Goal: Task Accomplishment & Management: Manage account settings

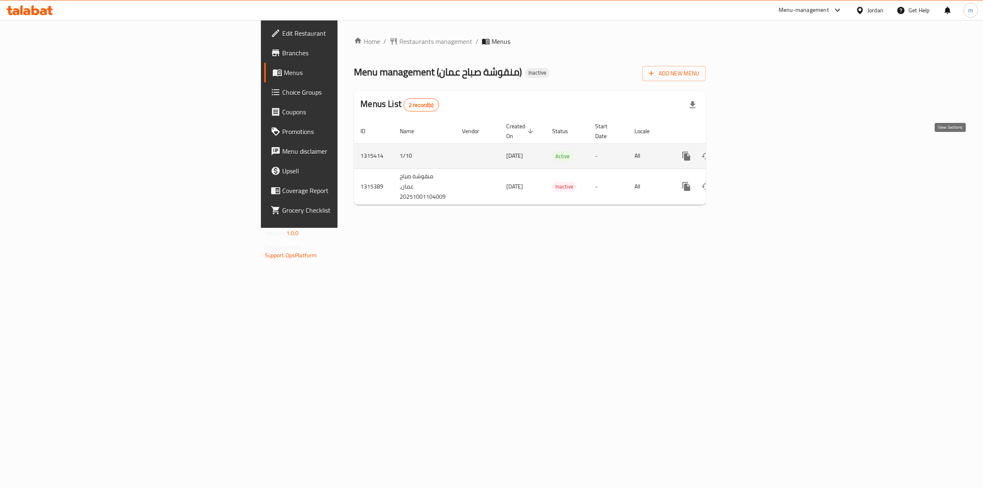
click at [750, 151] on icon "enhanced table" at bounding box center [745, 156] width 10 height 10
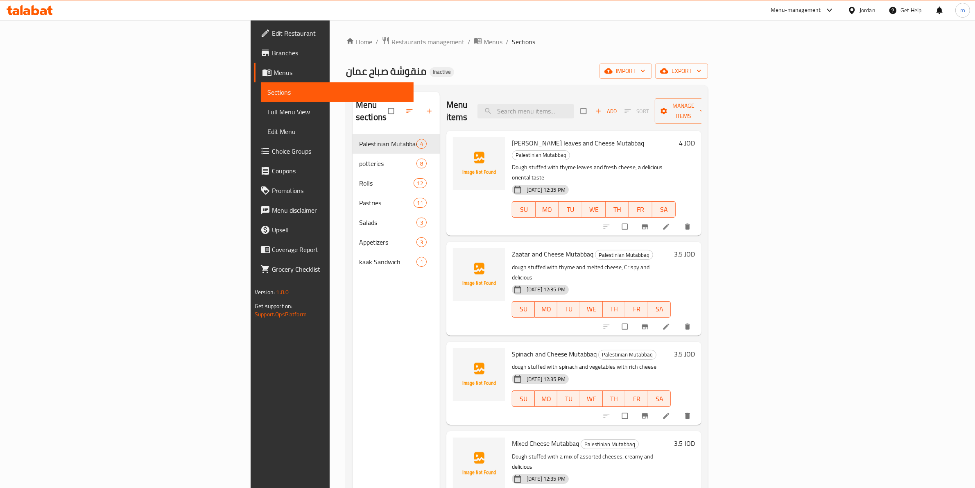
click at [273, 74] on span "Menus" at bounding box center [339, 73] width 133 height 10
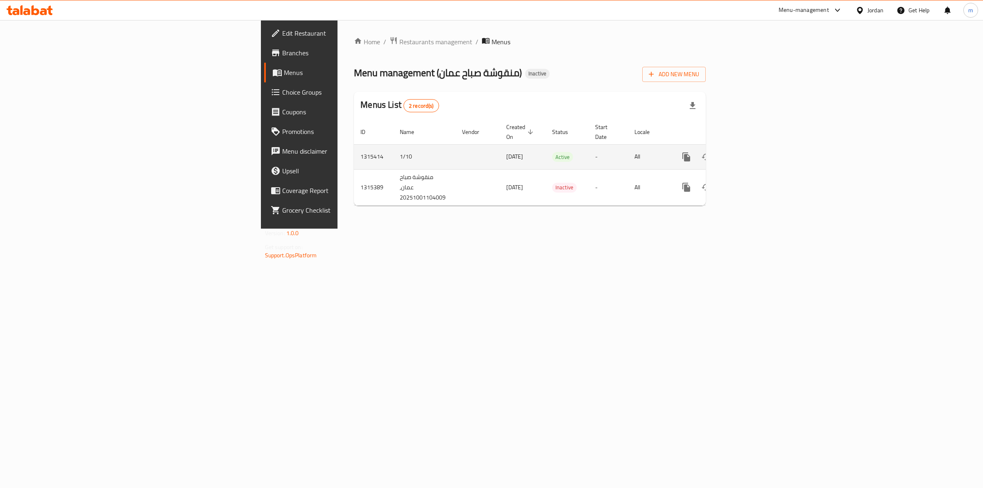
click at [755, 150] on link "enhanced table" at bounding box center [745, 157] width 20 height 20
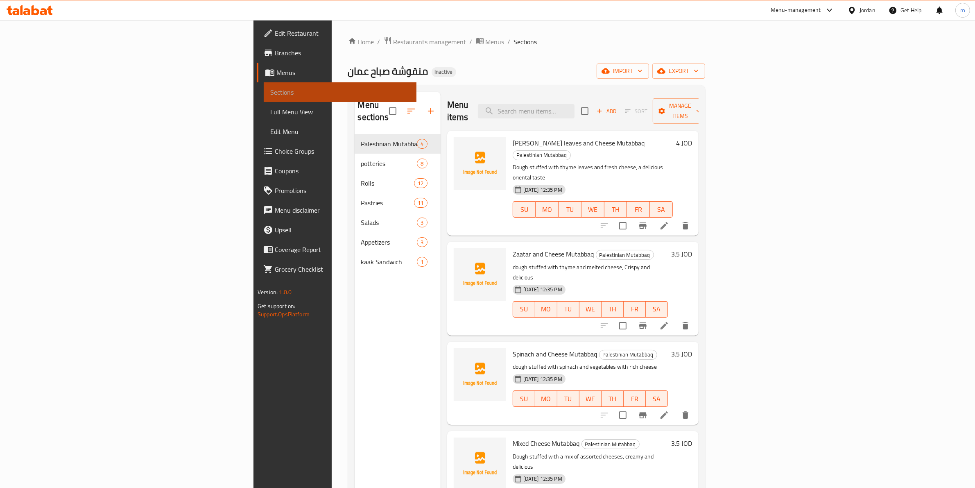
click at [270, 91] on span "Sections" at bounding box center [340, 92] width 140 height 10
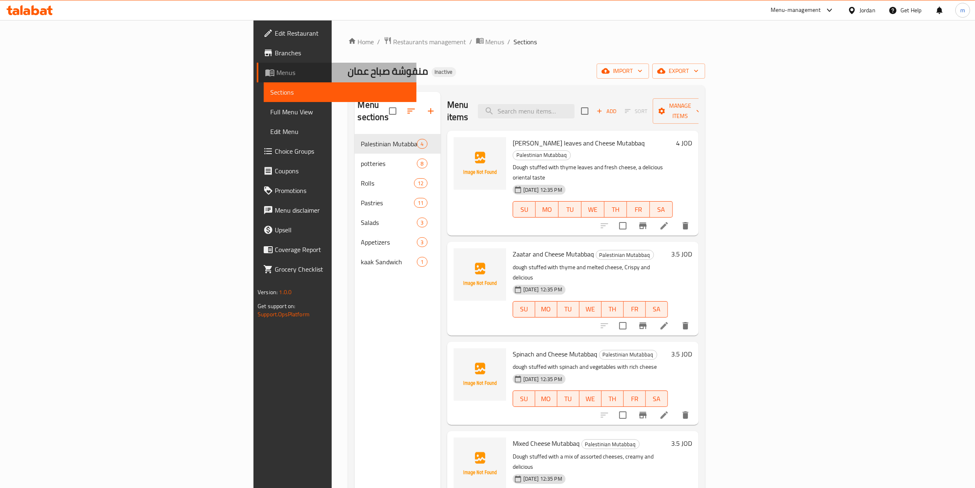
click at [265, 76] on icon at bounding box center [270, 73] width 10 height 10
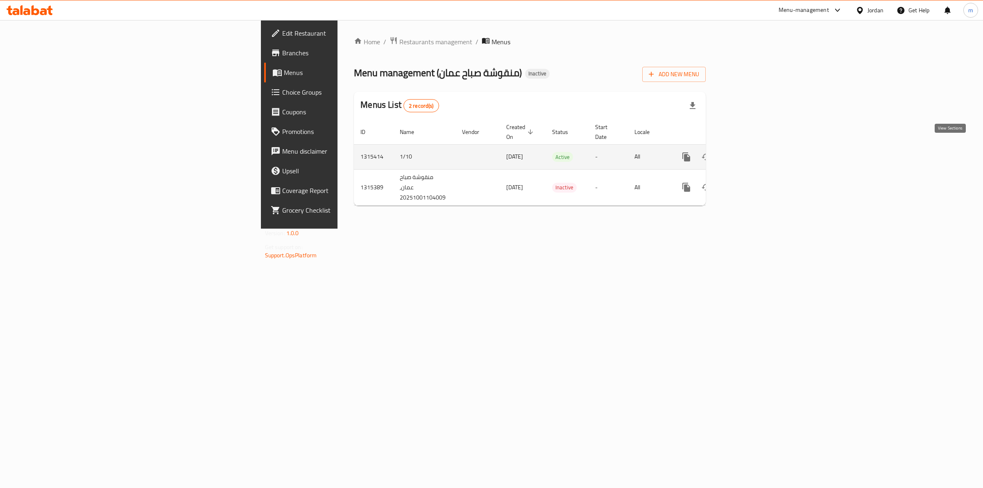
click at [755, 148] on link "enhanced table" at bounding box center [745, 157] width 20 height 20
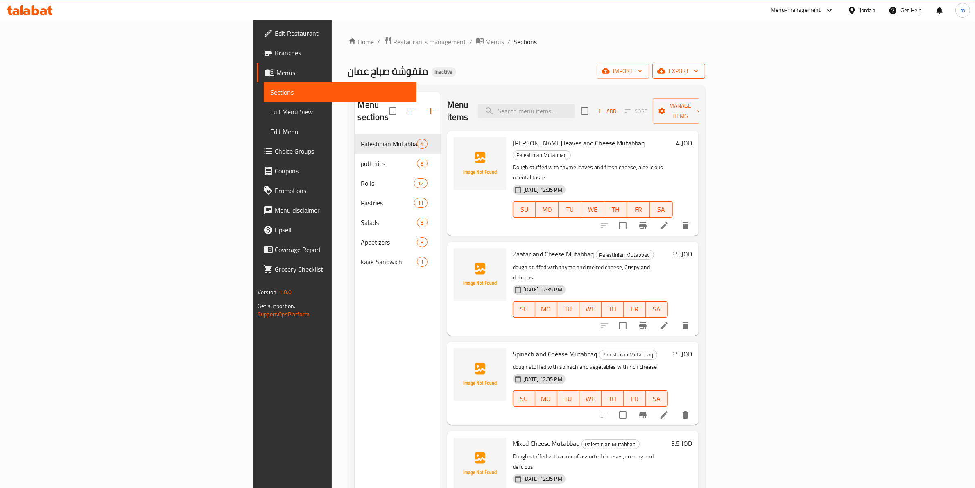
click at [700, 72] on icon "button" at bounding box center [696, 71] width 8 height 8
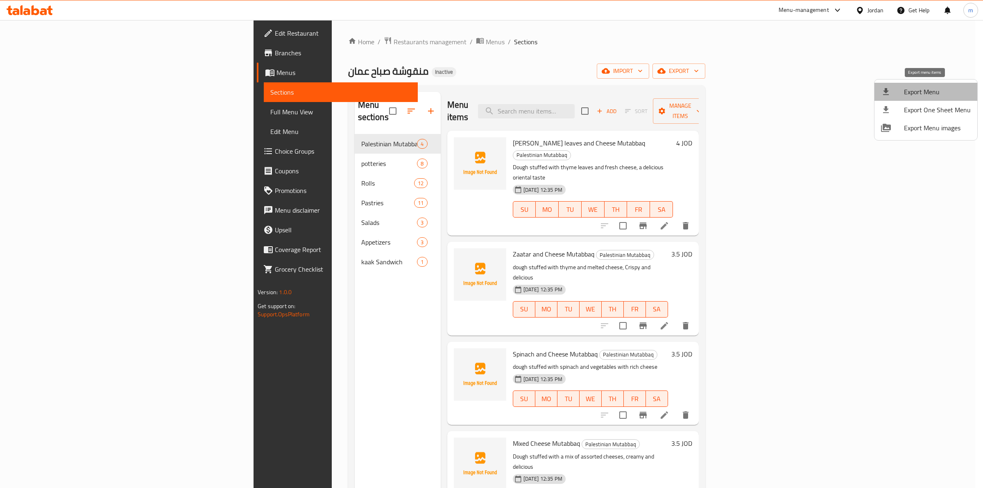
click at [933, 91] on span "Export Menu" at bounding box center [936, 92] width 67 height 10
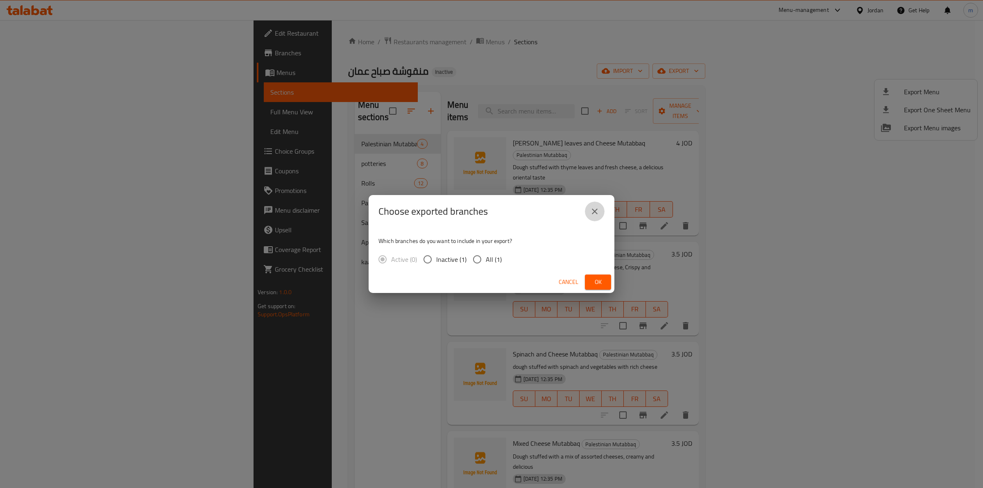
click at [598, 207] on icon "close" at bounding box center [595, 211] width 10 height 10
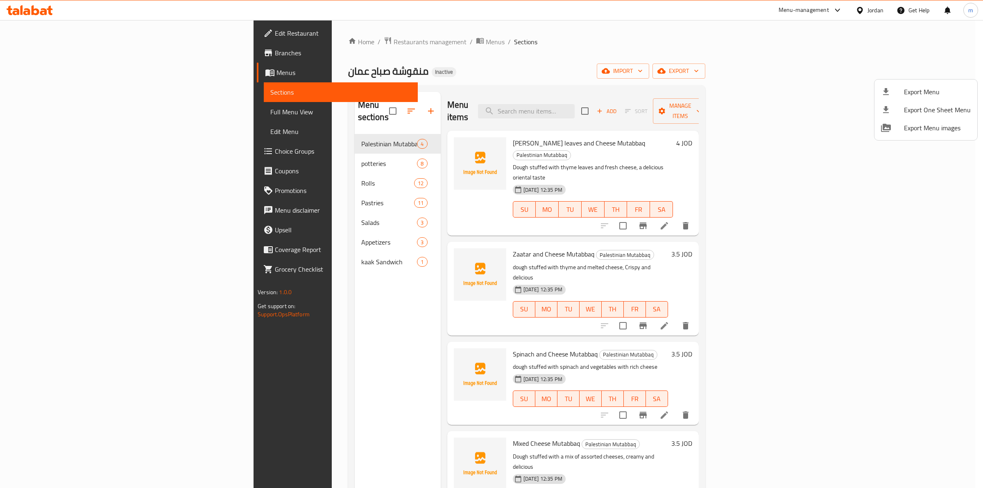
click at [863, 70] on div at bounding box center [491, 244] width 983 height 488
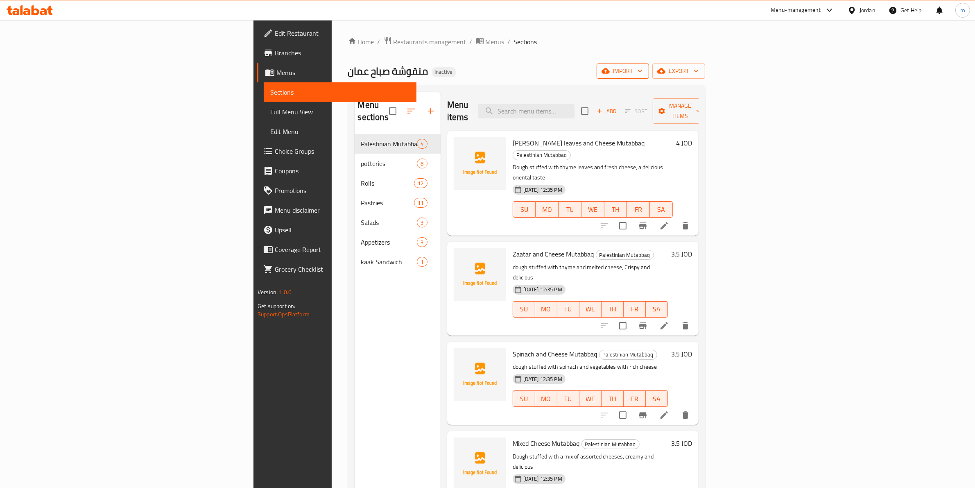
click at [644, 72] on icon "button" at bounding box center [640, 71] width 8 height 8
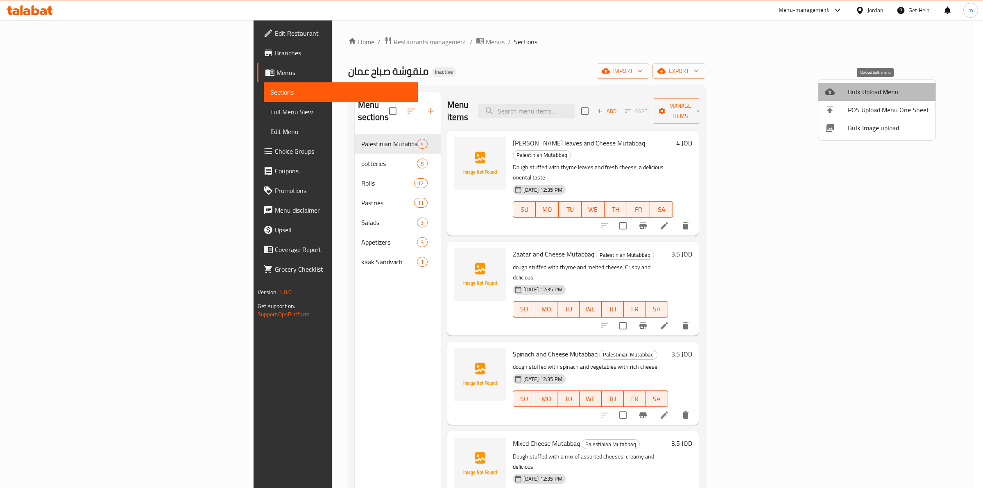
click at [879, 87] on span "Bulk Upload Menu" at bounding box center [887, 92] width 81 height 10
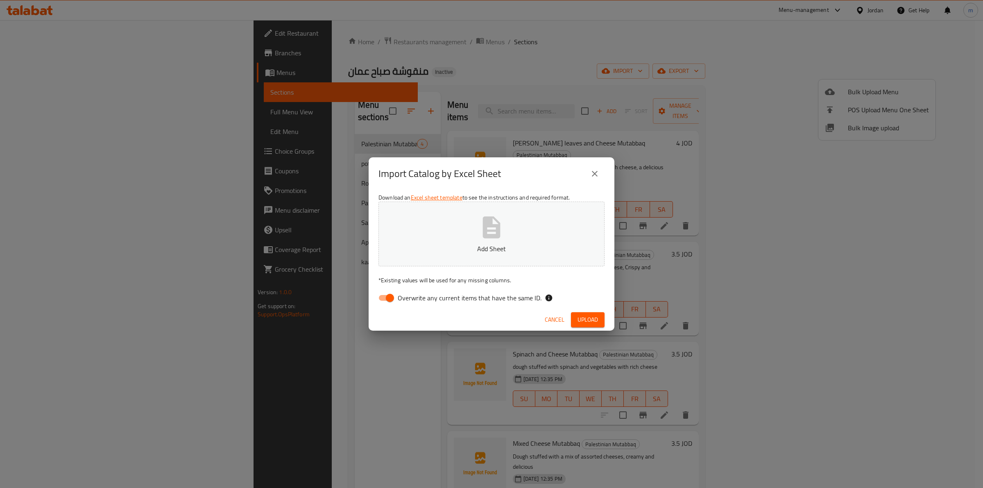
click at [390, 295] on input "Overwrite any current items that have the same ID." at bounding box center [389, 298] width 47 height 16
checkbox input "false"
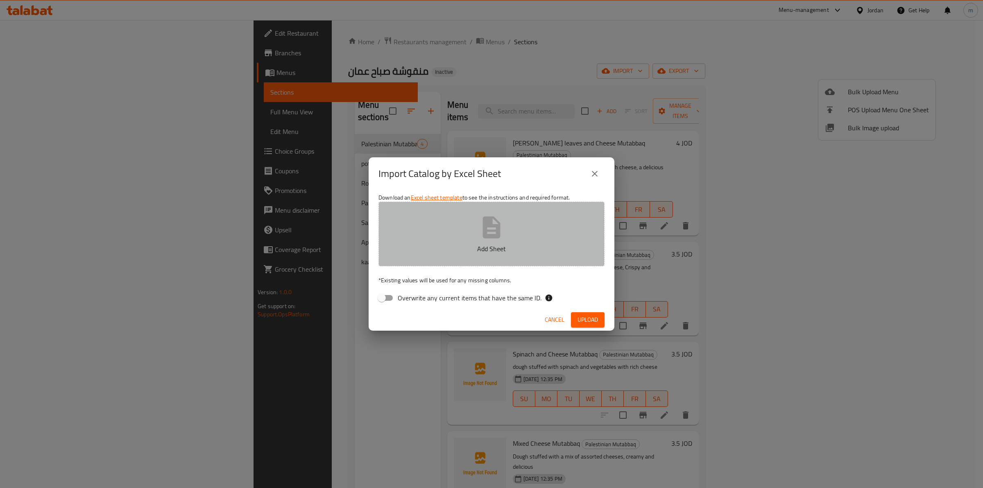
click at [508, 239] on button "Add Sheet" at bounding box center [491, 233] width 226 height 65
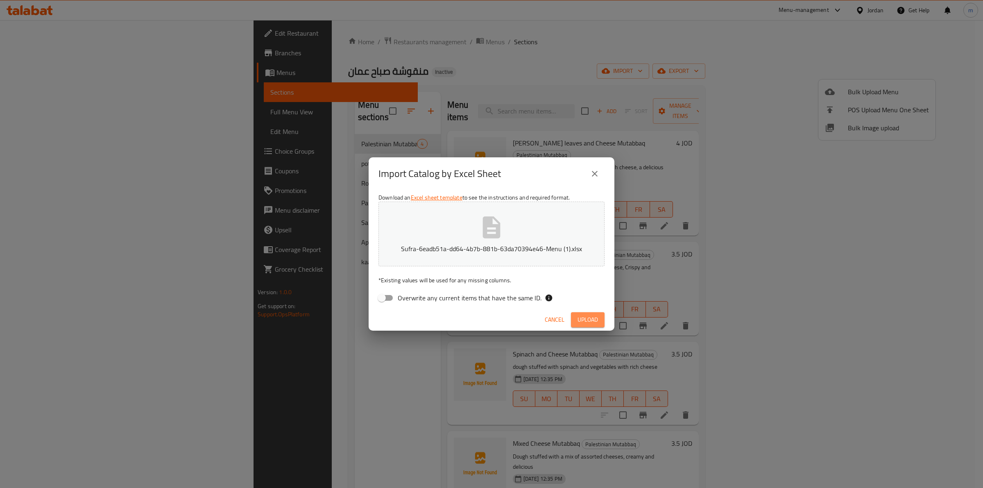
click at [578, 317] on span "Upload" at bounding box center [587, 319] width 20 height 10
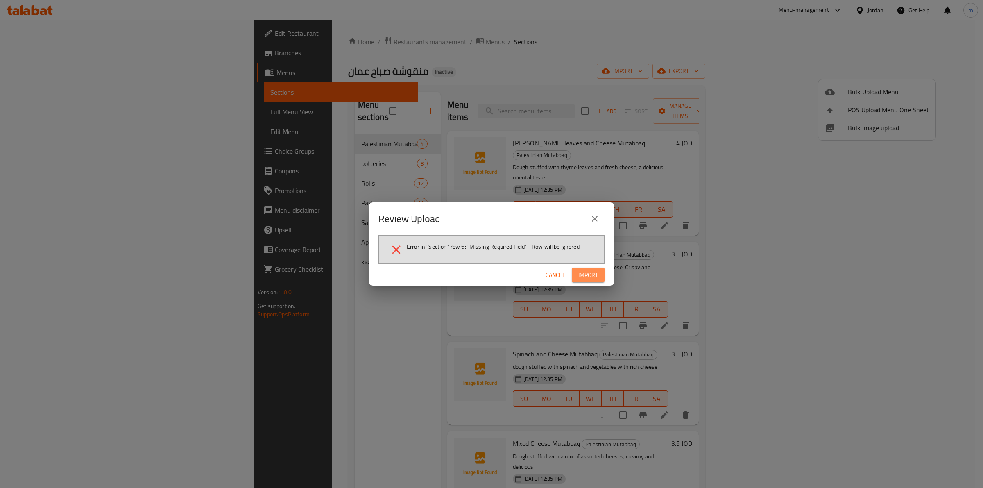
click at [594, 275] on span "Import" at bounding box center [588, 275] width 20 height 10
click at [567, 271] on span "Cancel" at bounding box center [562, 275] width 20 height 10
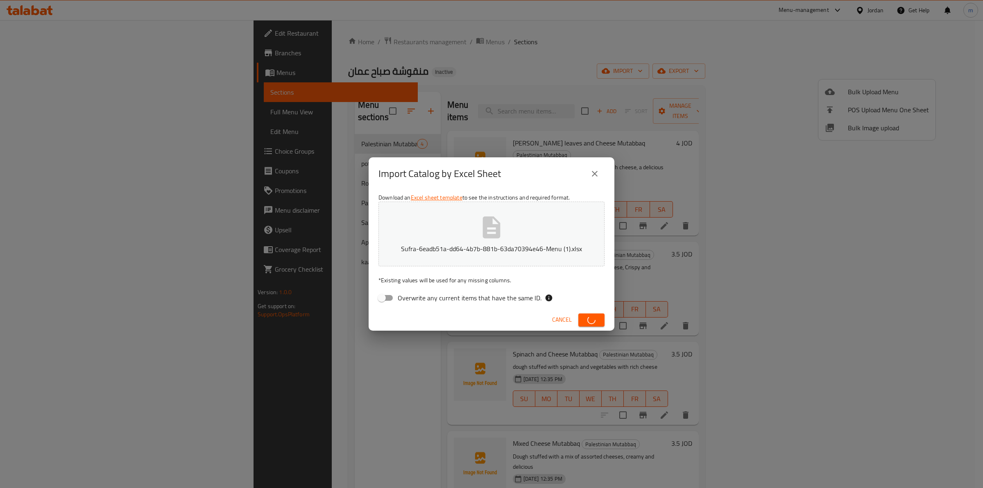
click at [565, 317] on span "Cancel" at bounding box center [562, 319] width 20 height 10
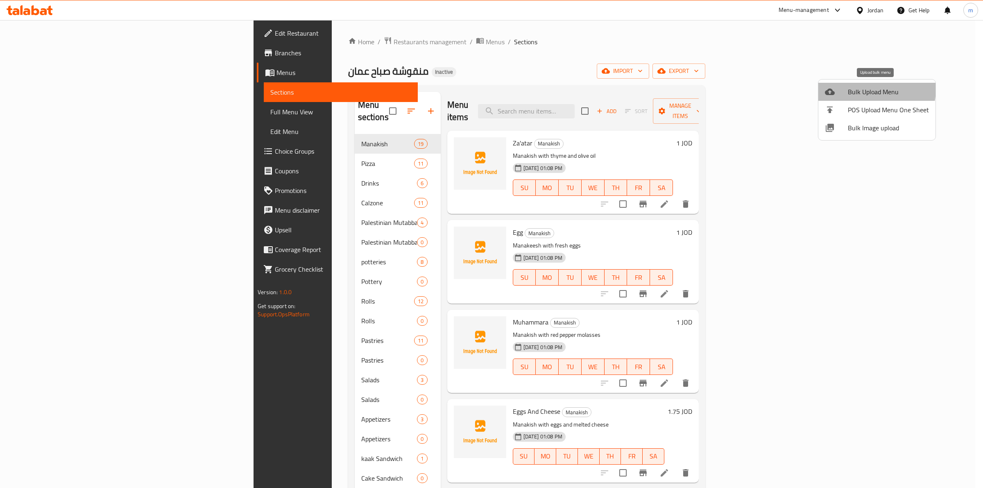
click at [858, 88] on span "Bulk Upload Menu" at bounding box center [887, 92] width 81 height 10
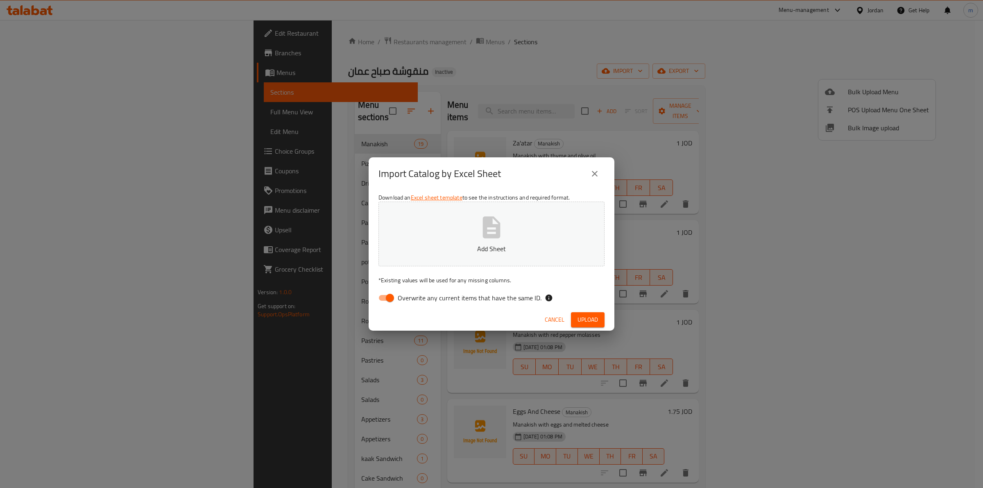
click at [390, 295] on input "Overwrite any current items that have the same ID." at bounding box center [389, 298] width 47 height 16
checkbox input "false"
click at [488, 234] on icon "button" at bounding box center [491, 227] width 26 height 26
click at [587, 320] on span "Upload" at bounding box center [587, 319] width 20 height 10
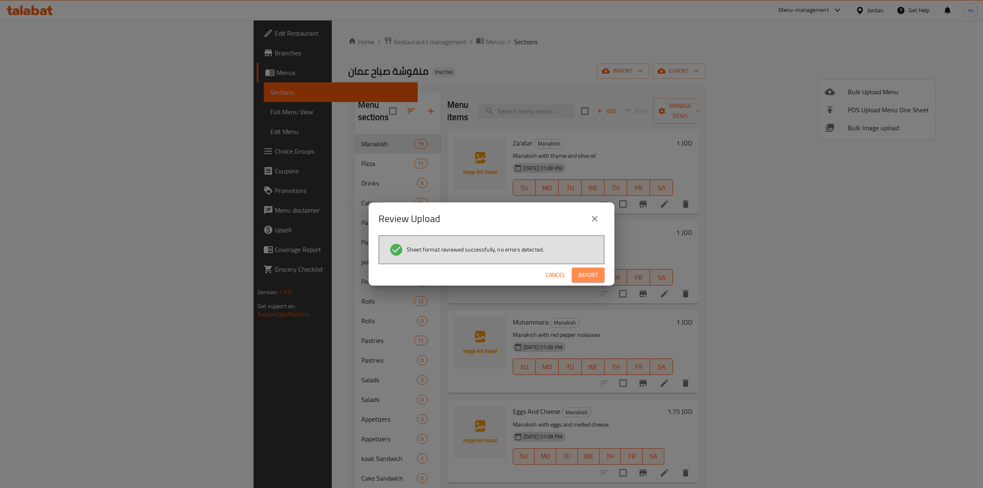
click at [598, 270] on span "Import" at bounding box center [588, 275] width 20 height 10
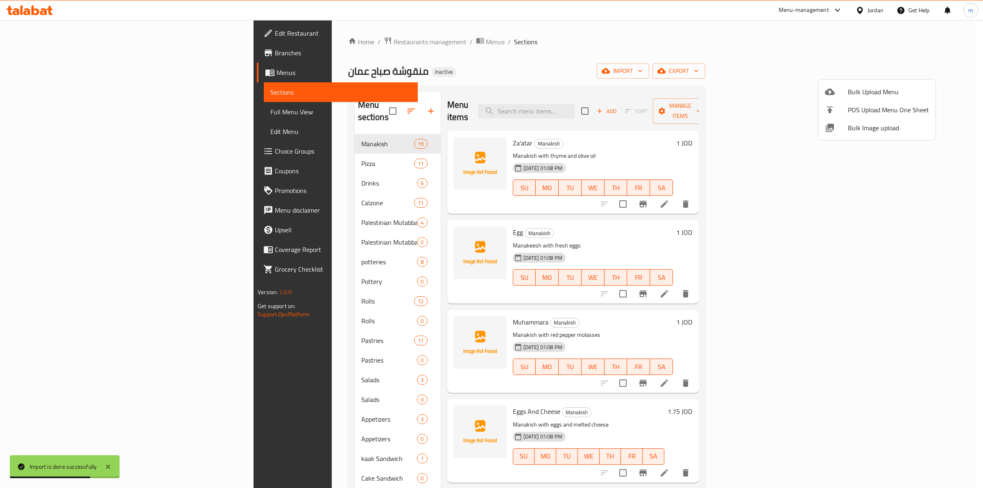
click at [711, 143] on div at bounding box center [491, 244] width 983 height 488
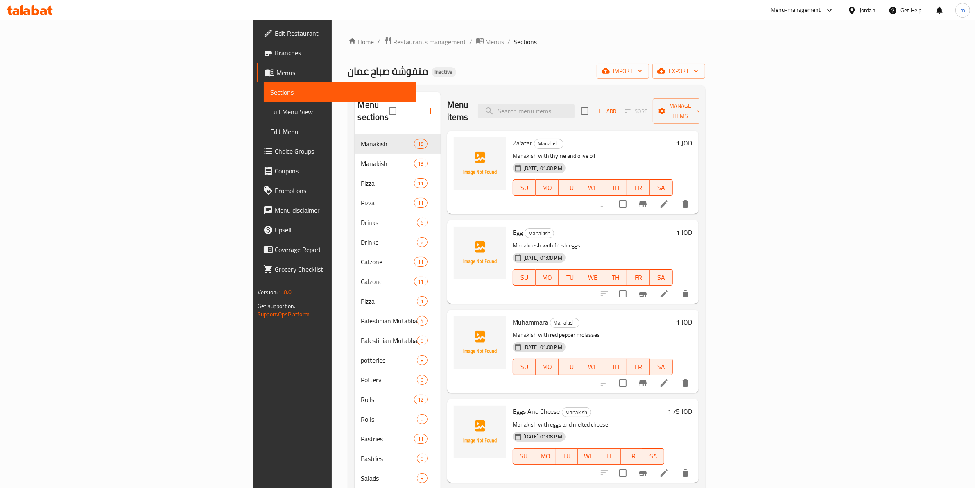
click at [270, 115] on span "Full Menu View" at bounding box center [340, 112] width 140 height 10
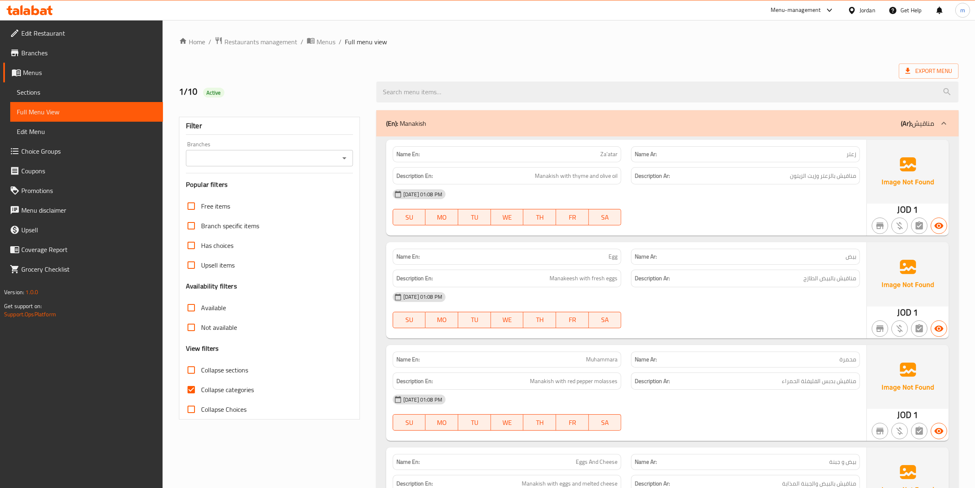
drag, startPoint x: 191, startPoint y: 390, endPoint x: 281, endPoint y: 357, distance: 95.7
click at [191, 390] on input "Collapse categories" at bounding box center [191, 389] width 20 height 20
checkbox input "false"
click at [236, 366] on span "Collapse sections" at bounding box center [224, 370] width 47 height 10
click at [201, 366] on input "Collapse sections" at bounding box center [191, 370] width 20 height 20
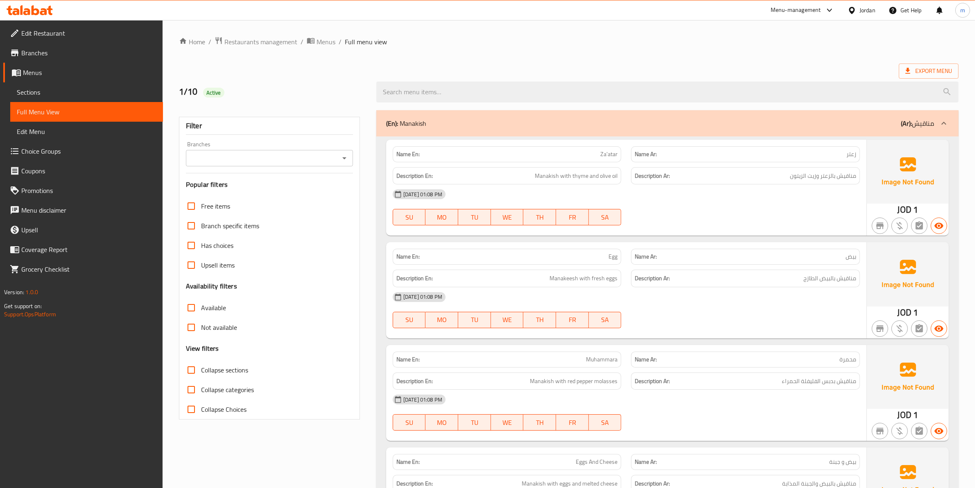
checkbox input "true"
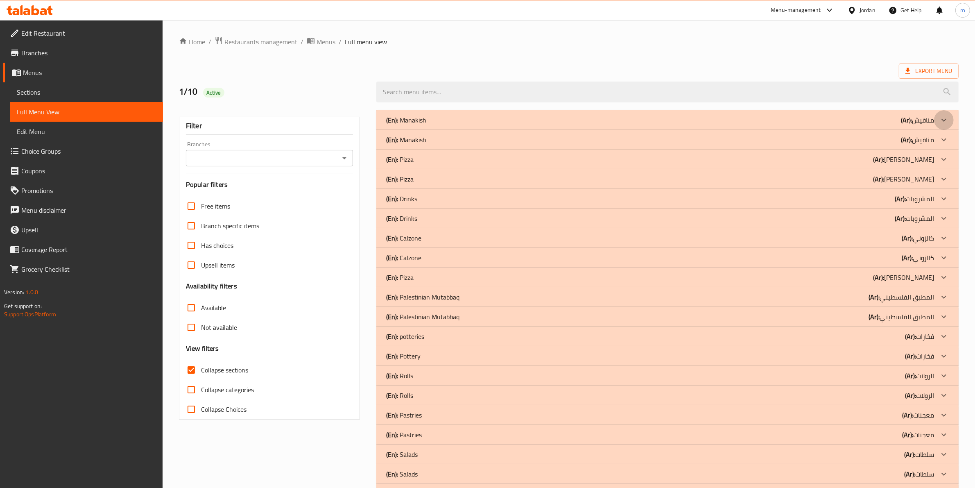
click at [946, 118] on icon at bounding box center [944, 120] width 10 height 10
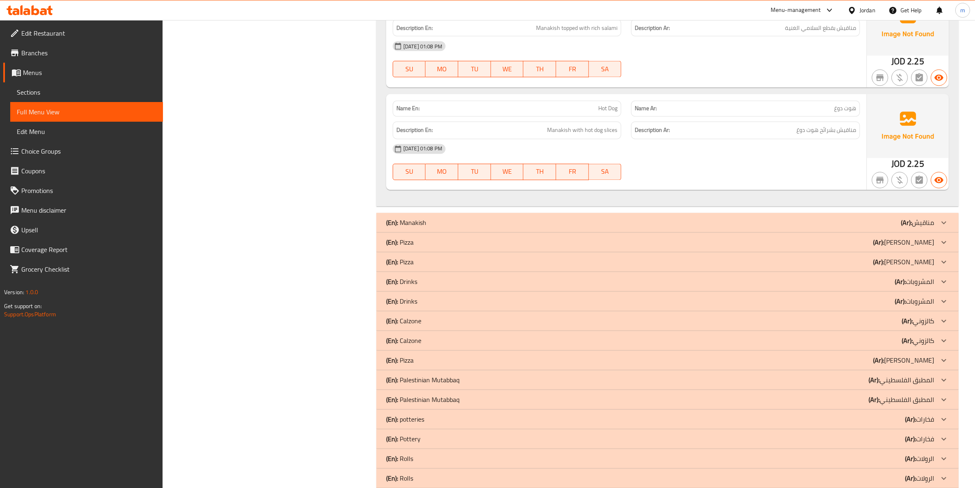
scroll to position [1893, 0]
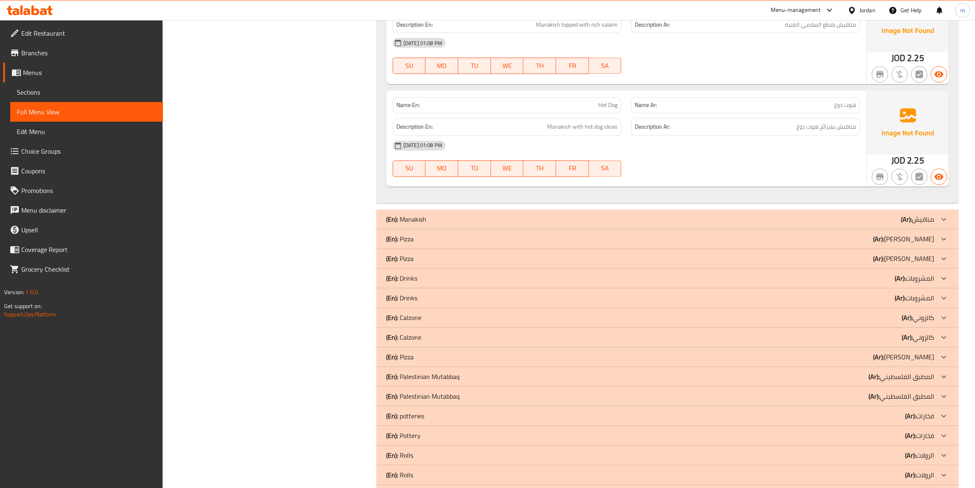
click at [942, 218] on icon at bounding box center [944, 220] width 10 height 10
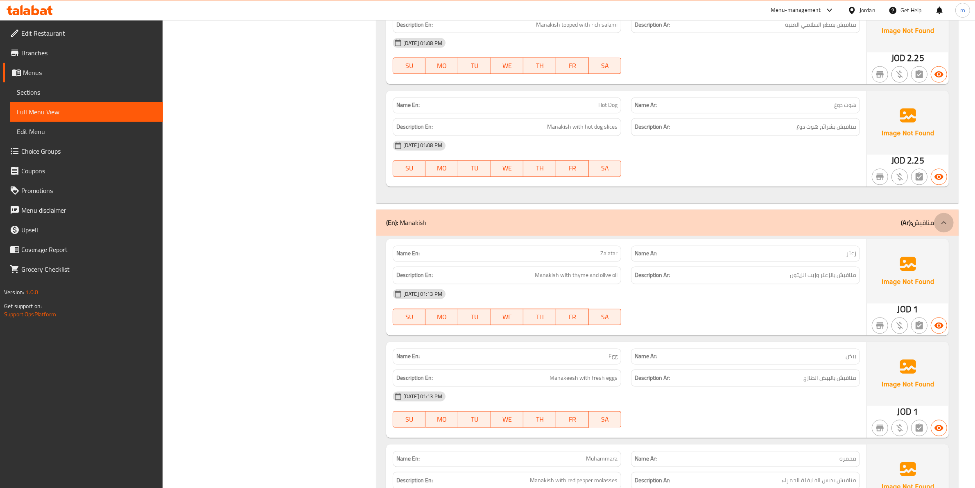
click at [946, 221] on icon at bounding box center [944, 223] width 10 height 10
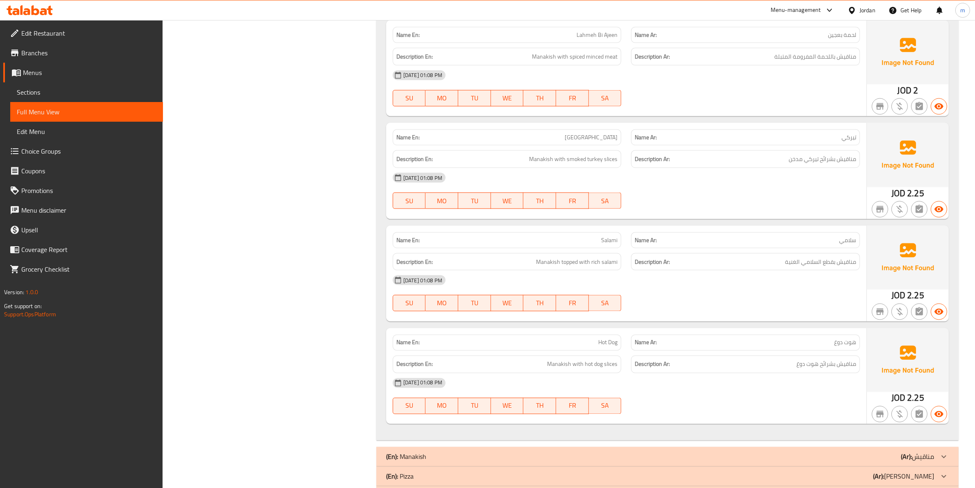
scroll to position [1655, 0]
click at [42, 90] on span "Sections" at bounding box center [87, 92] width 140 height 10
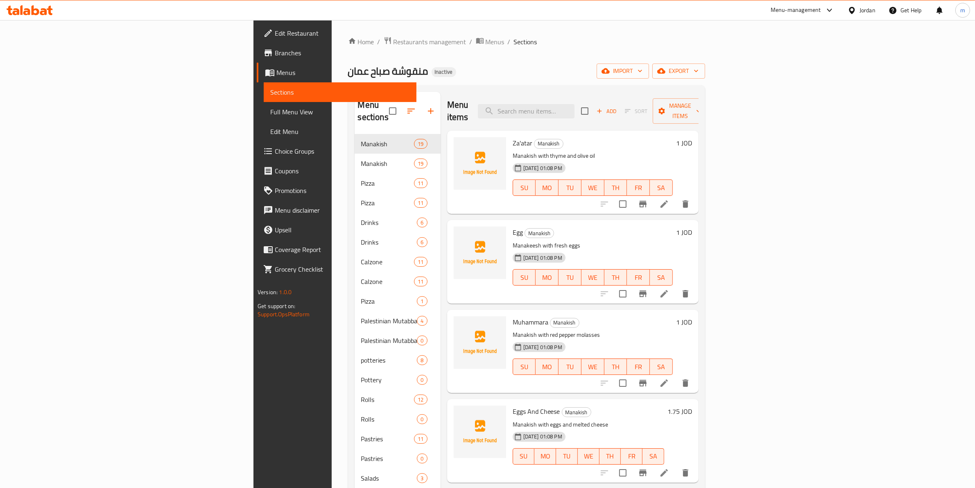
click at [276, 73] on span "Menus" at bounding box center [342, 73] width 133 height 10
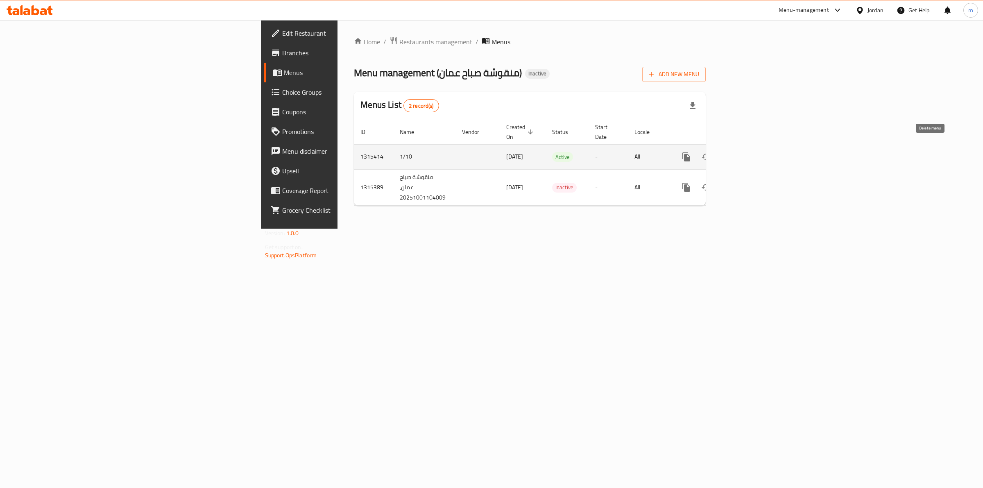
click at [730, 152] on icon "enhanced table" at bounding box center [726, 157] width 10 height 10
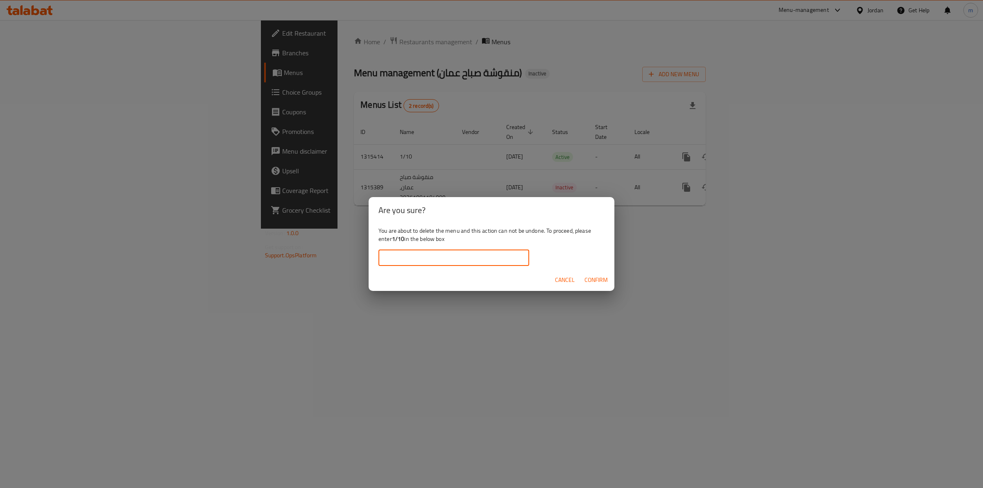
click at [463, 260] on input "text" at bounding box center [453, 257] width 151 height 16
drag, startPoint x: 404, startPoint y: 237, endPoint x: 395, endPoint y: 240, distance: 9.3
click at [393, 240] on div "You are about to delete the menu and this action can not be undone. To proceed,…" at bounding box center [491, 246] width 246 height 46
copy b "1/10"
click at [404, 260] on input "text" at bounding box center [453, 257] width 151 height 16
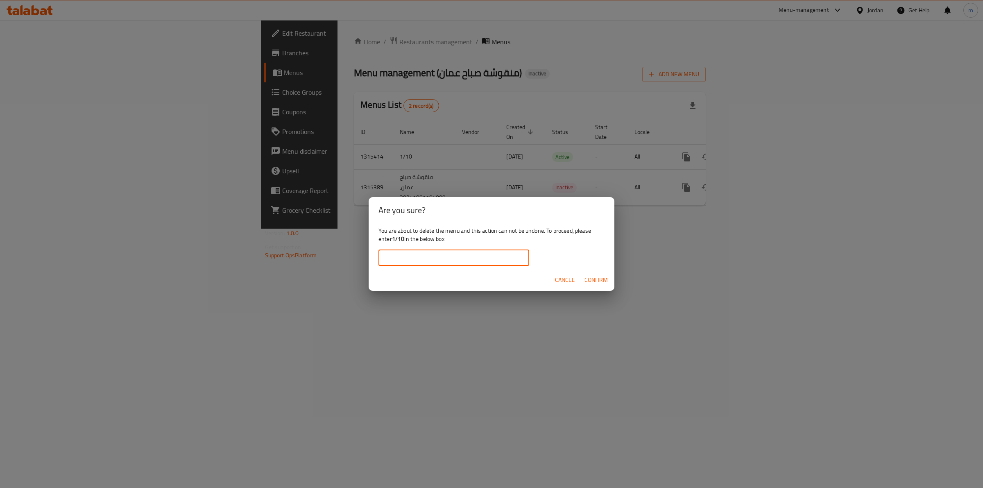
paste input "1/10"
type input "1/10"
click at [596, 277] on span "Confirm" at bounding box center [595, 280] width 23 height 10
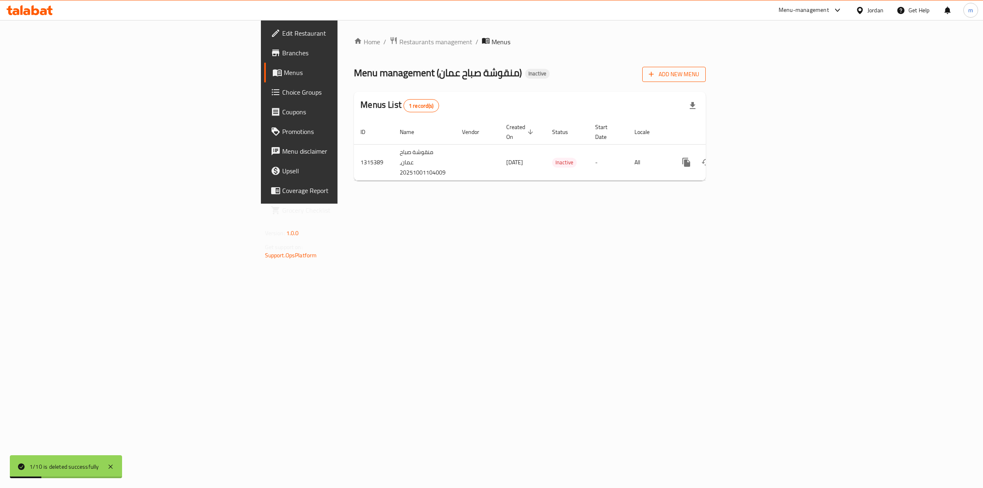
click at [699, 76] on span "Add New Menu" at bounding box center [673, 74] width 50 height 10
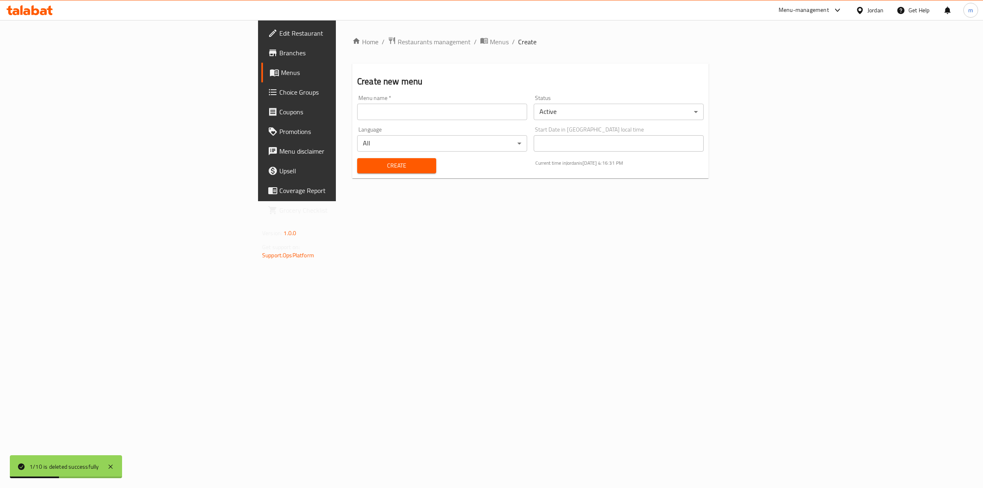
click at [357, 106] on input "text" at bounding box center [442, 112] width 170 height 16
type input "1/10"
click at [357, 158] on button "Create" at bounding box center [396, 165] width 79 height 15
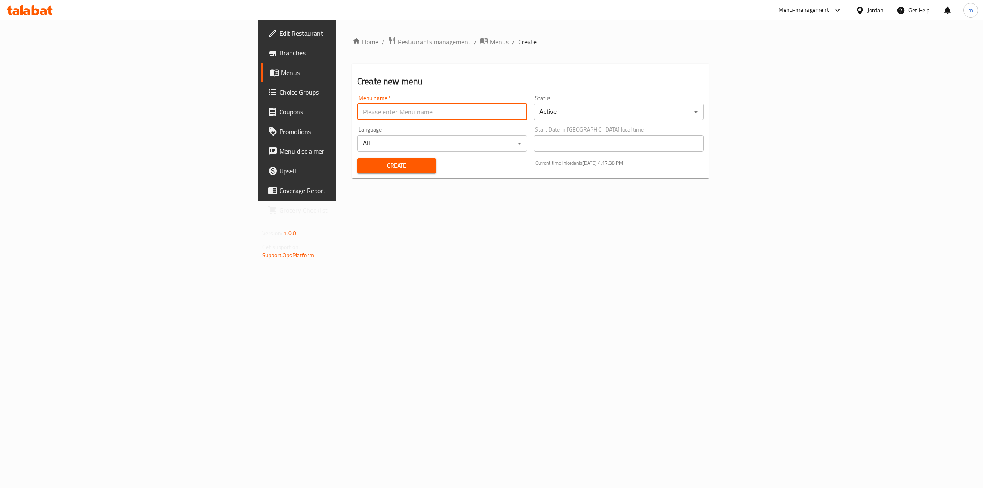
click at [279, 152] on span "Menu disclaimer" at bounding box center [347, 151] width 136 height 10
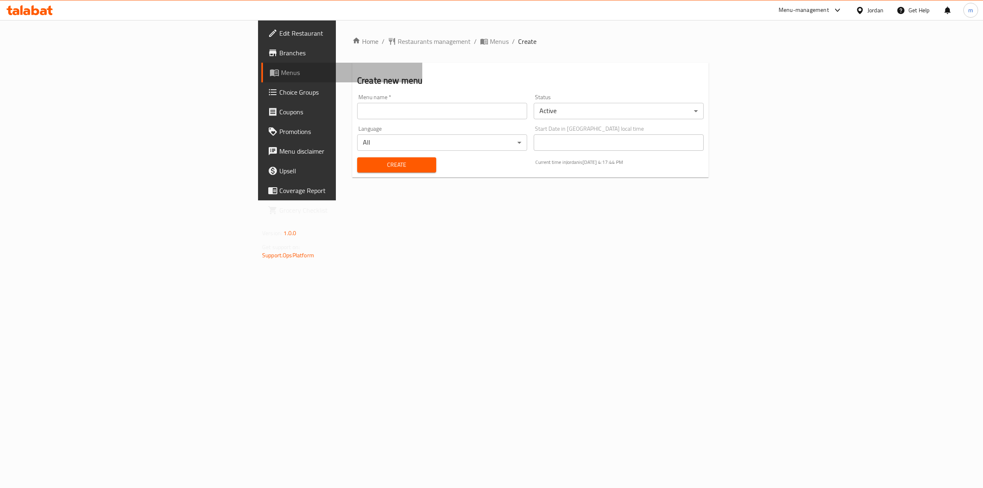
click at [281, 76] on span "Menus" at bounding box center [348, 73] width 135 height 10
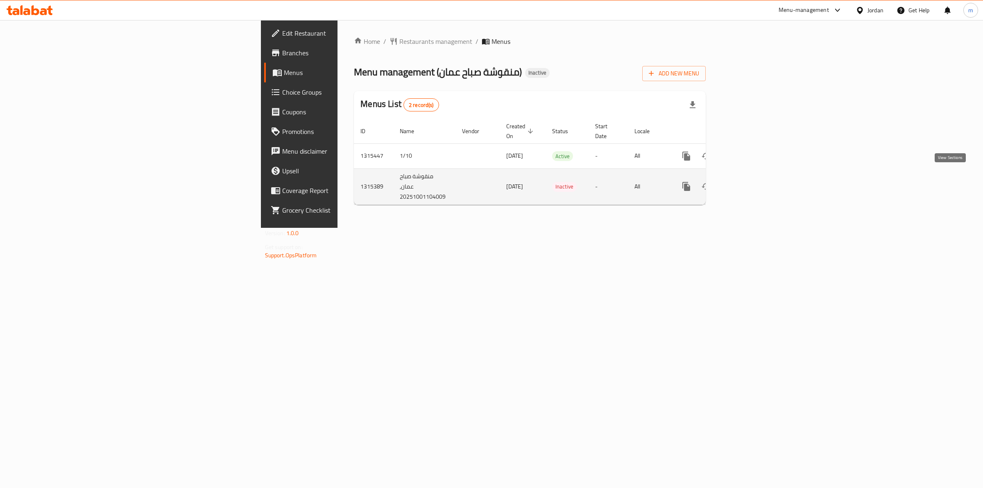
click at [749, 183] on icon "enhanced table" at bounding box center [744, 186] width 7 height 7
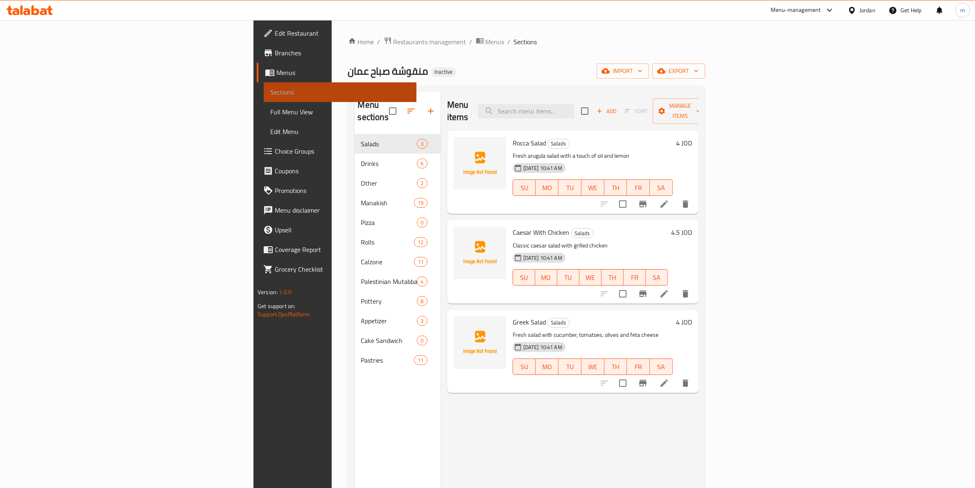
click at [270, 93] on span "Sections" at bounding box center [340, 92] width 140 height 10
click at [276, 75] on span "Menus" at bounding box center [342, 73] width 133 height 10
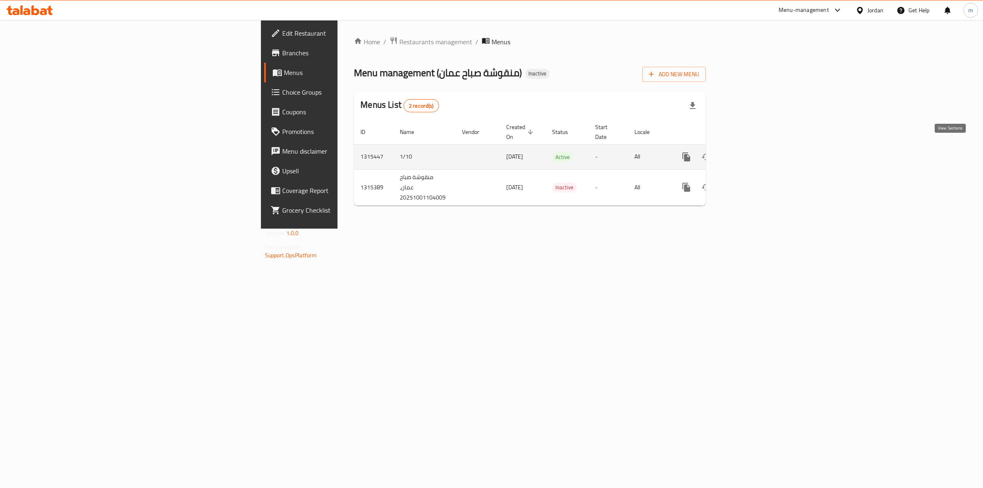
click at [755, 147] on link "enhanced table" at bounding box center [745, 157] width 20 height 20
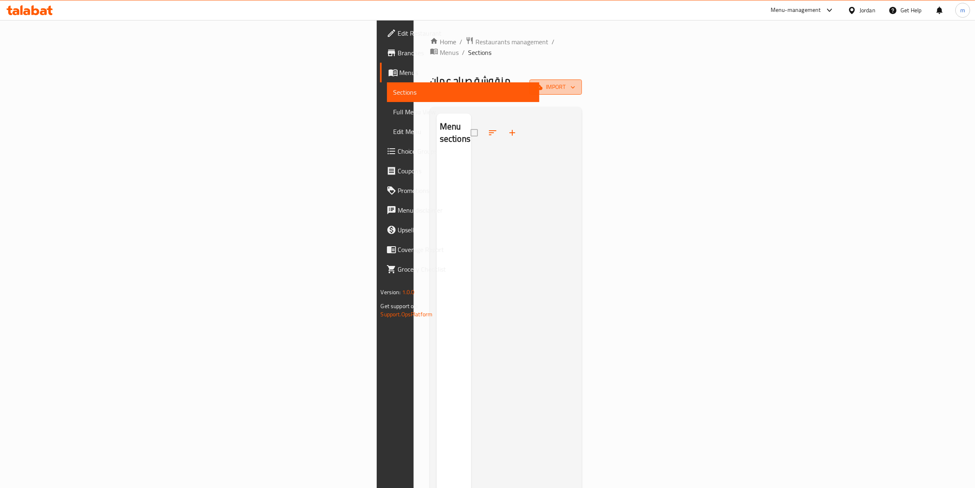
click at [575, 82] on span "import" at bounding box center [555, 87] width 39 height 10
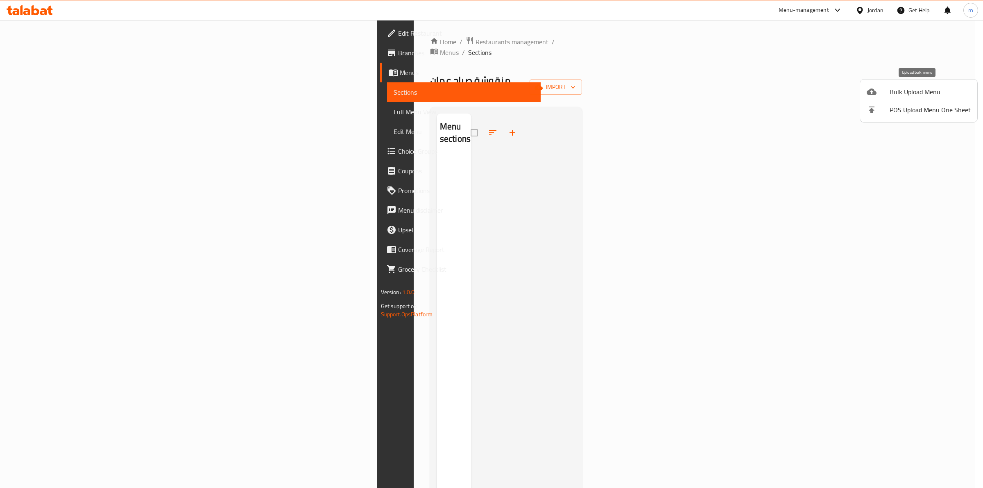
click at [914, 91] on span "Bulk Upload Menu" at bounding box center [929, 92] width 81 height 10
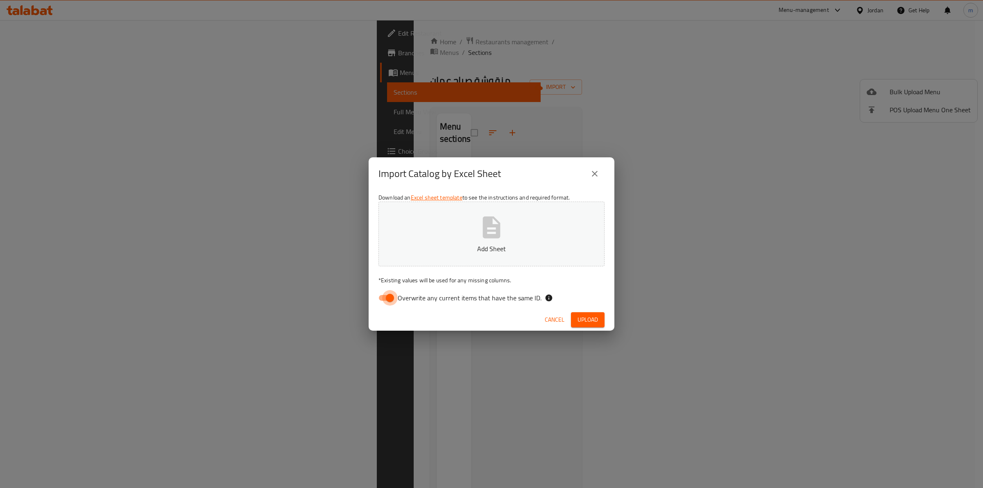
click at [394, 298] on input "Overwrite any current items that have the same ID." at bounding box center [389, 298] width 47 height 16
checkbox input "false"
click at [484, 246] on p "Add Sheet" at bounding box center [491, 249] width 201 height 10
click at [587, 318] on span "Upload" at bounding box center [587, 319] width 20 height 10
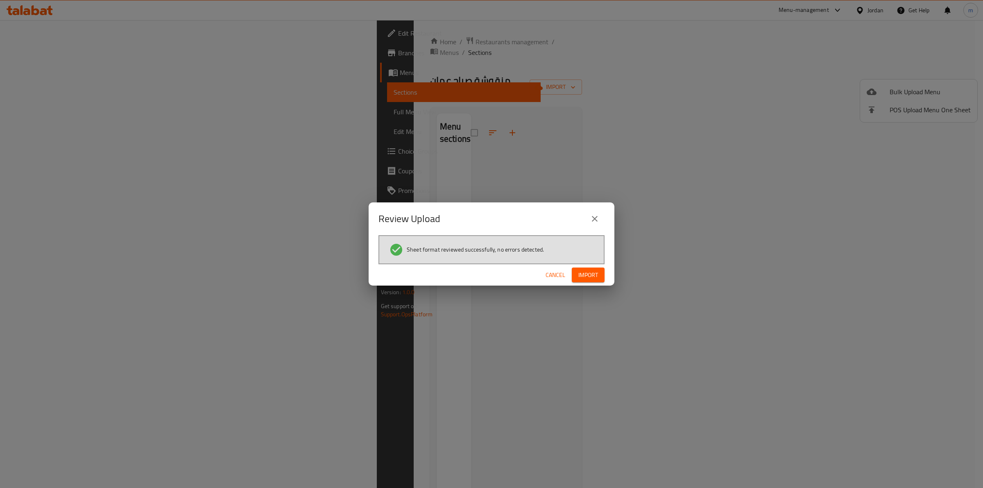
click at [596, 273] on span "Import" at bounding box center [588, 275] width 20 height 10
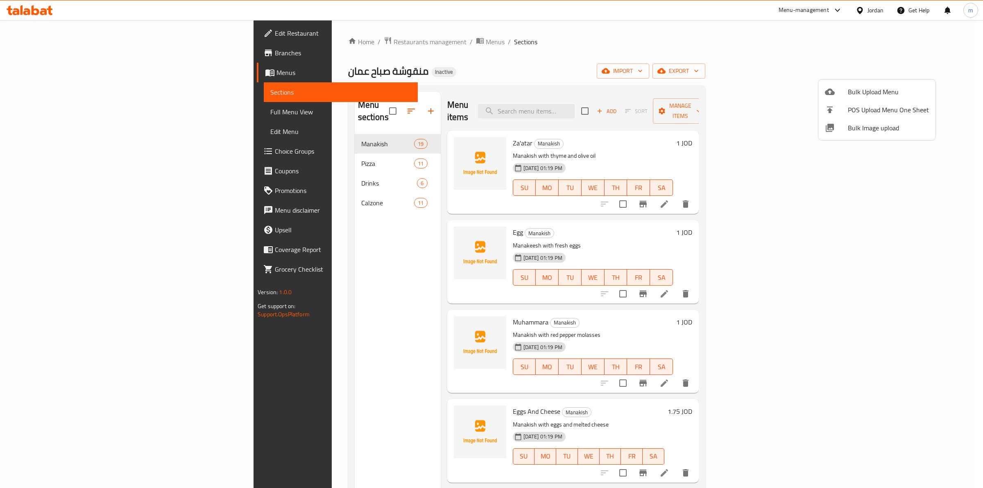
click at [759, 84] on div at bounding box center [491, 244] width 983 height 488
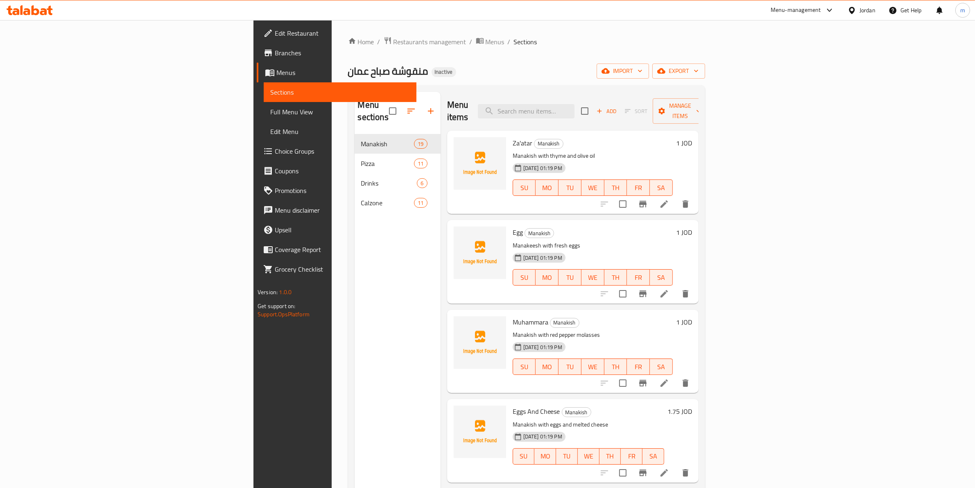
click at [705, 78] on div "منقوشة صباح عمان Inactive import export" at bounding box center [526, 70] width 357 height 15
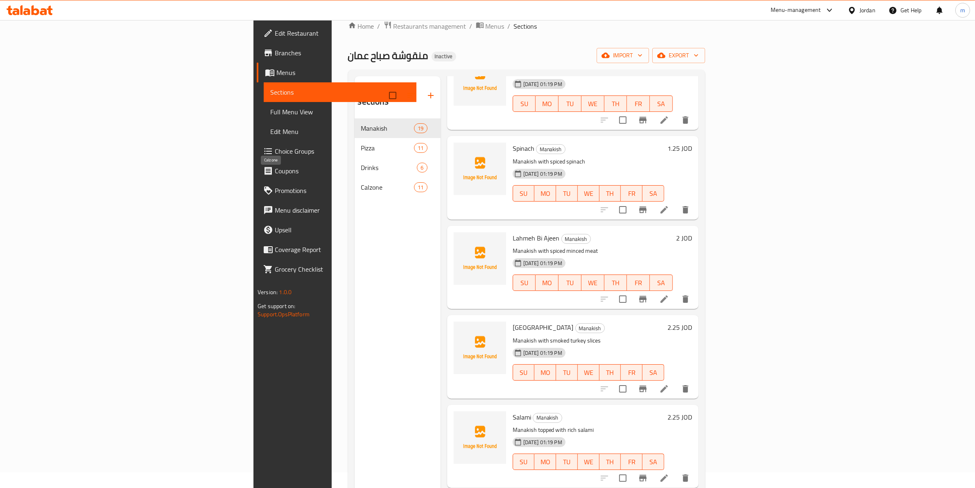
scroll to position [13, 0]
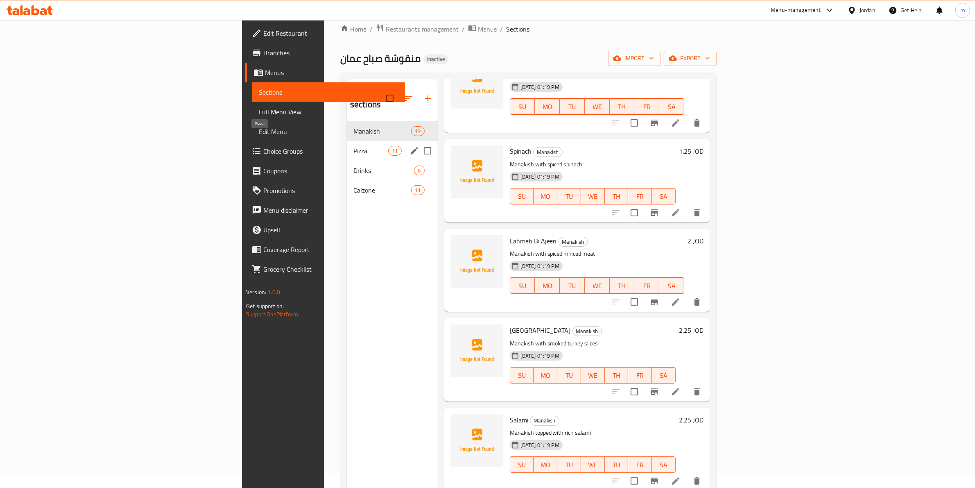
click at [353, 146] on span "Pizza" at bounding box center [370, 151] width 35 height 10
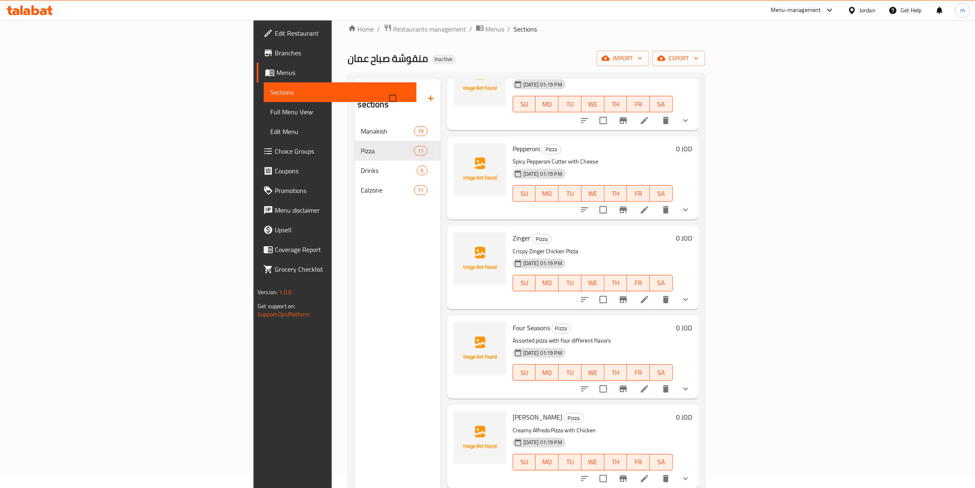
scroll to position [158, 0]
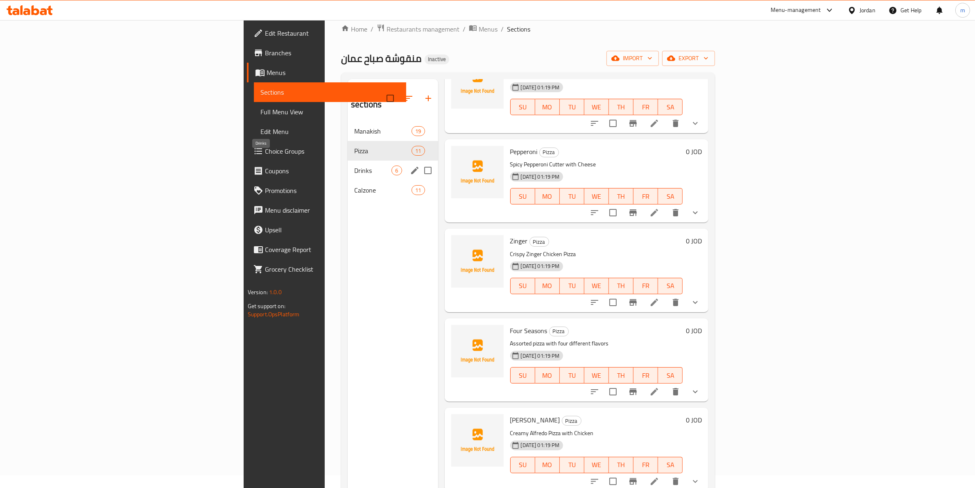
click at [354, 165] on span "Drinks" at bounding box center [372, 170] width 37 height 10
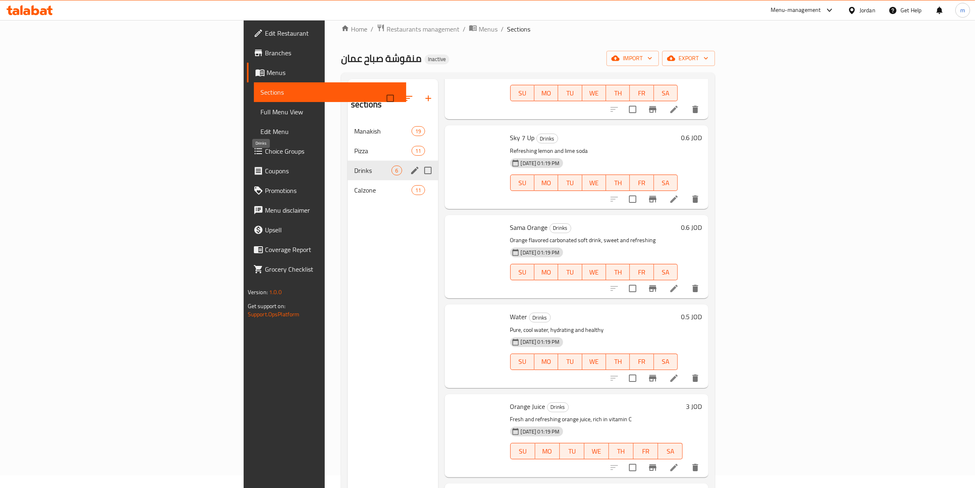
scroll to position [69, 0]
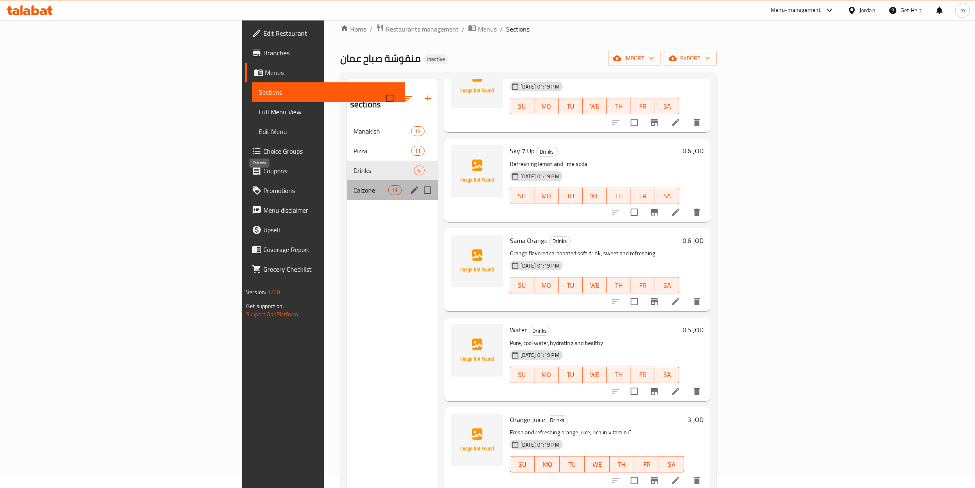
click at [353, 185] on span "Calzone" at bounding box center [370, 190] width 35 height 10
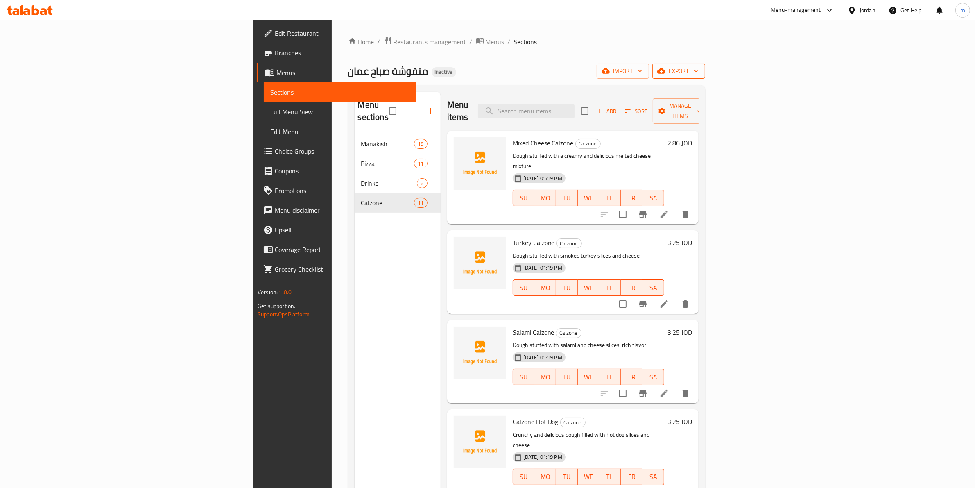
click at [698, 75] on span "export" at bounding box center [679, 71] width 40 height 10
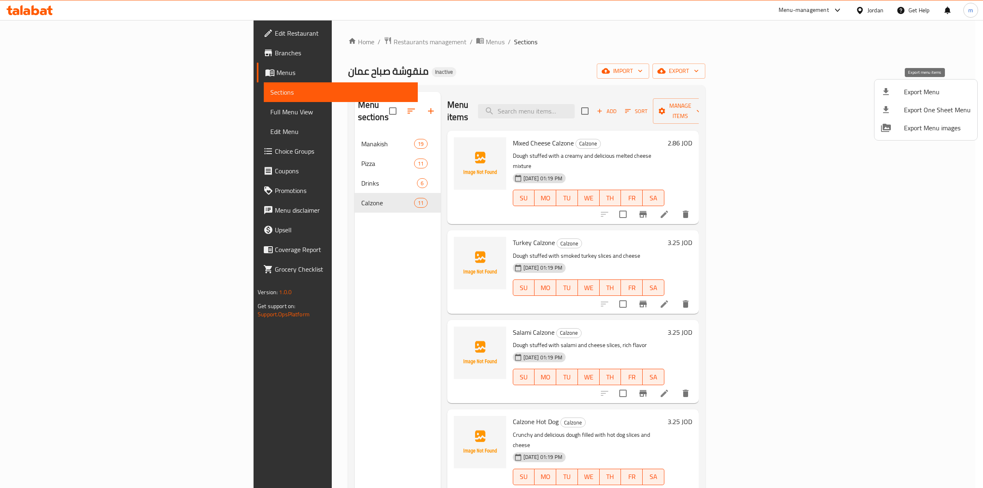
click at [928, 91] on span "Export Menu" at bounding box center [936, 92] width 67 height 10
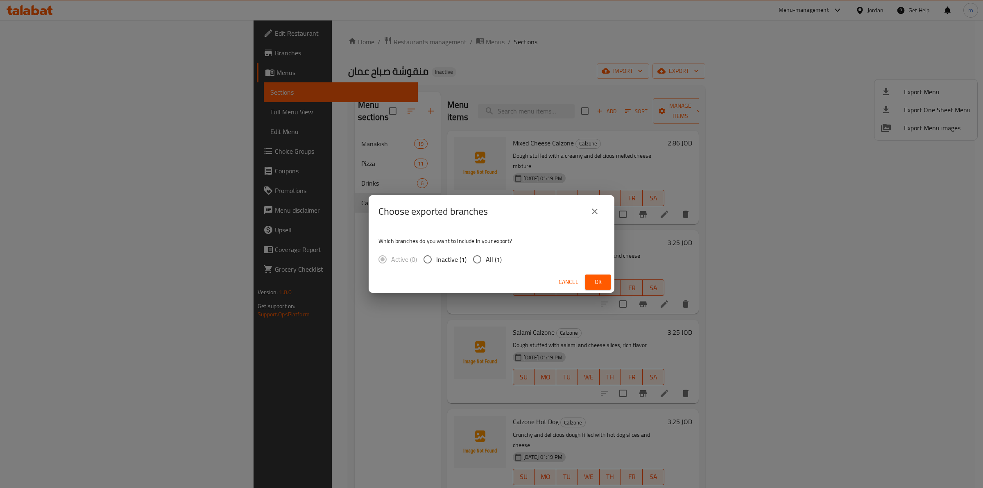
click at [488, 259] on span "All (1)" at bounding box center [494, 259] width 16 height 10
click at [486, 259] on input "All (1)" at bounding box center [476, 259] width 17 height 17
radio input "true"
click at [599, 280] on span "Ok" at bounding box center [597, 282] width 13 height 10
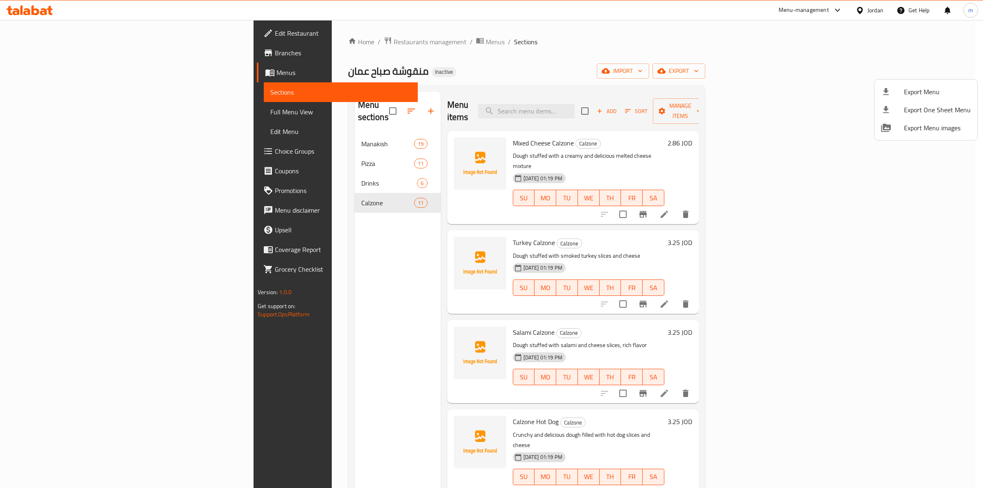
click at [54, 112] on div at bounding box center [491, 244] width 983 height 488
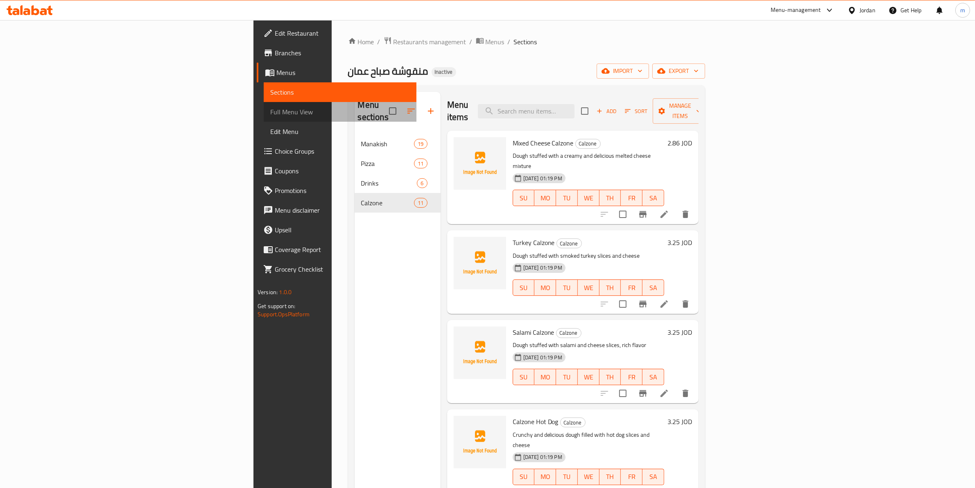
click at [270, 111] on span "Full Menu View" at bounding box center [340, 112] width 140 height 10
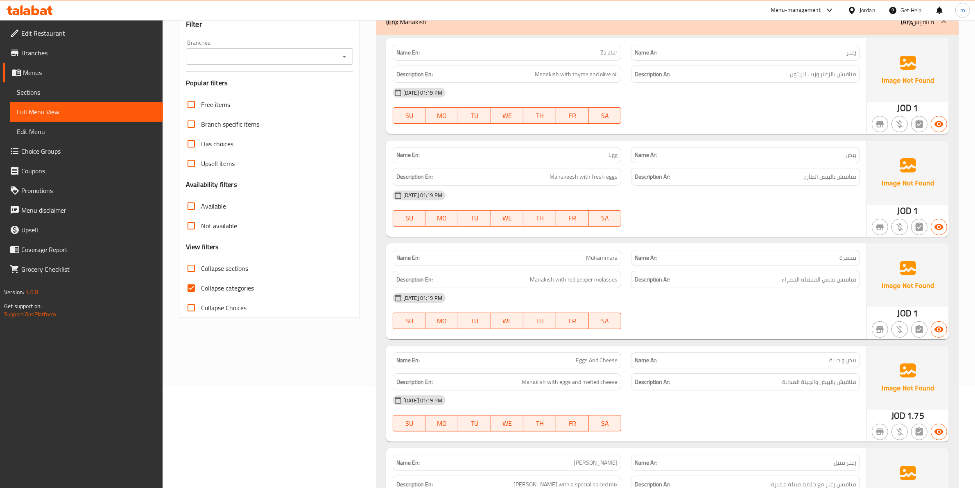
scroll to position [102, 0]
click at [190, 289] on input "Collapse categories" at bounding box center [191, 287] width 20 height 20
checkbox input "false"
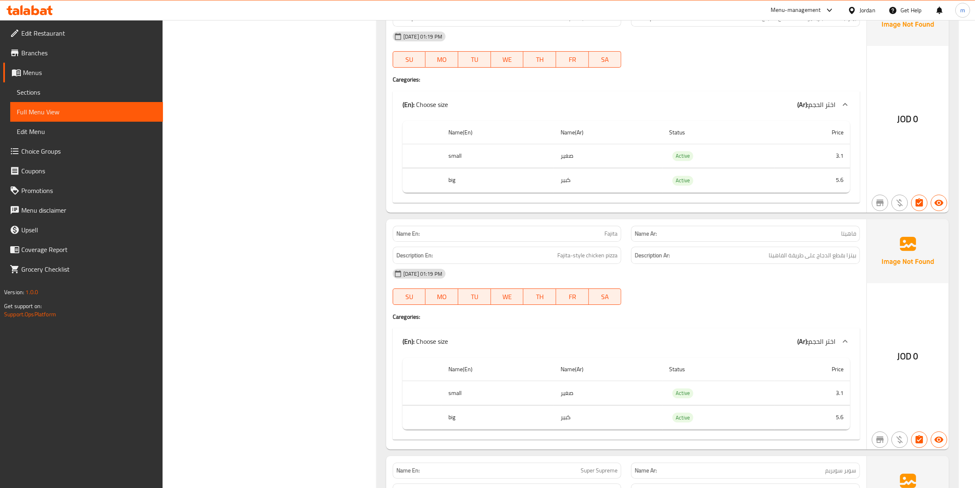
scroll to position [3516, 0]
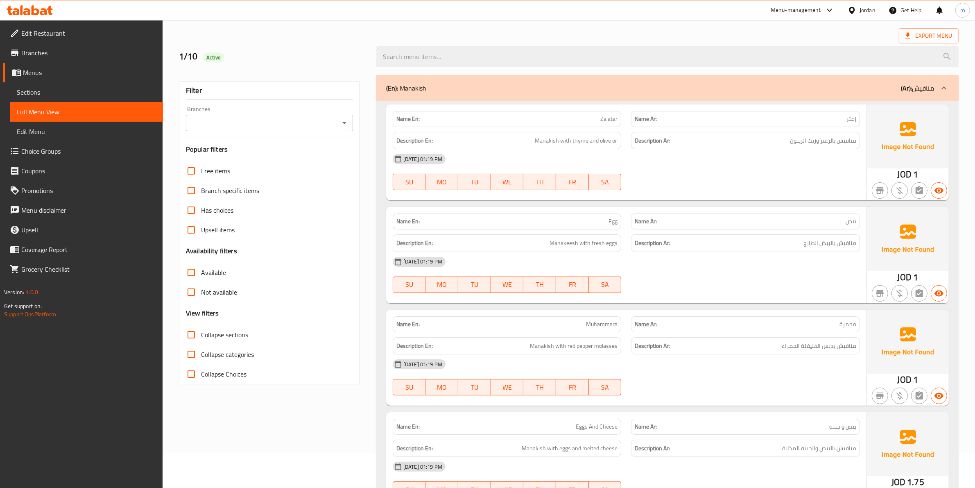
scroll to position [0, 0]
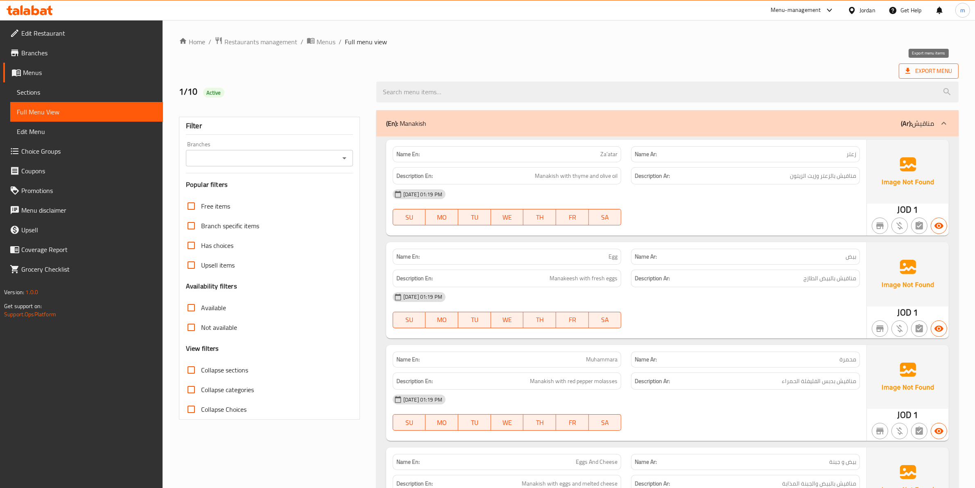
click at [924, 70] on span "Export Menu" at bounding box center [928, 71] width 47 height 10
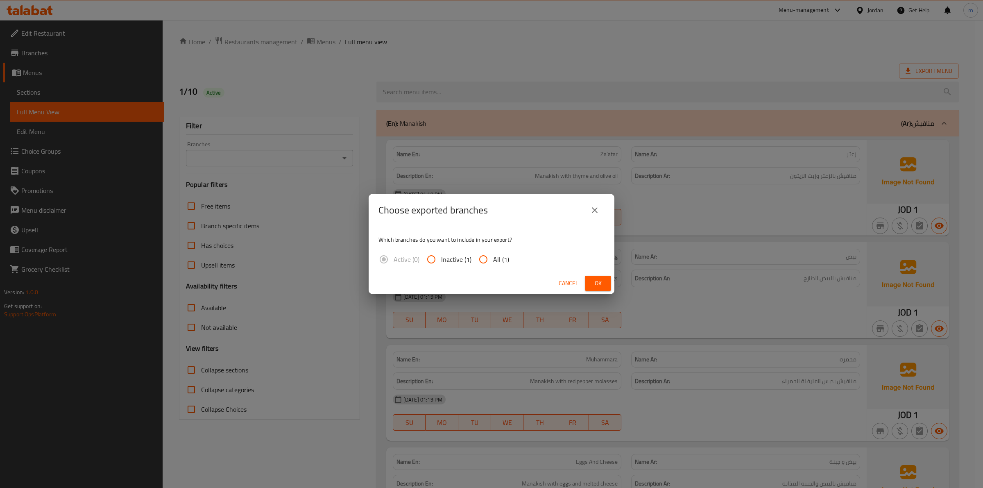
click at [504, 257] on span "All (1)" at bounding box center [501, 259] width 16 height 10
click at [493, 257] on input "All (1)" at bounding box center [483, 259] width 20 height 20
radio input "true"
click at [589, 284] on button "Ok" at bounding box center [598, 283] width 26 height 15
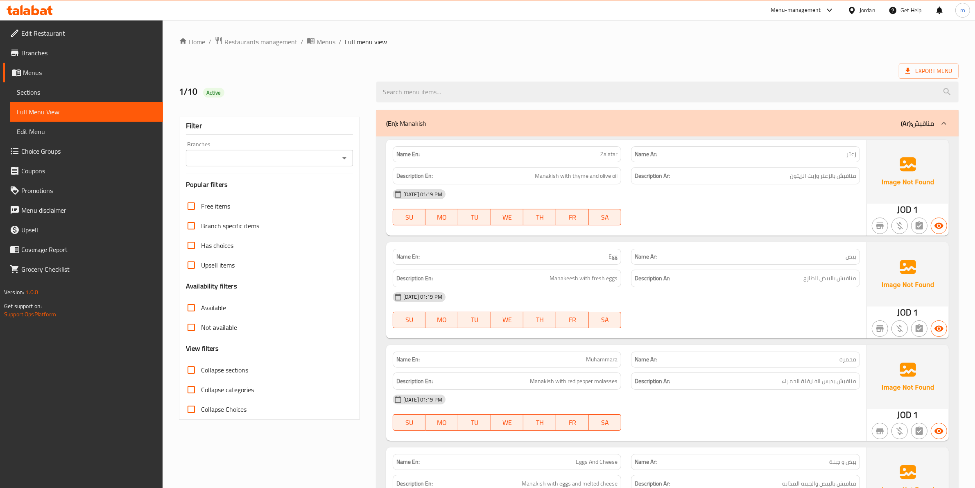
click at [660, 46] on ol "Home / Restaurants management / Menus / Full menu view" at bounding box center [568, 41] width 779 height 11
click at [123, 31] on span "Edit Restaurant" at bounding box center [88, 33] width 135 height 10
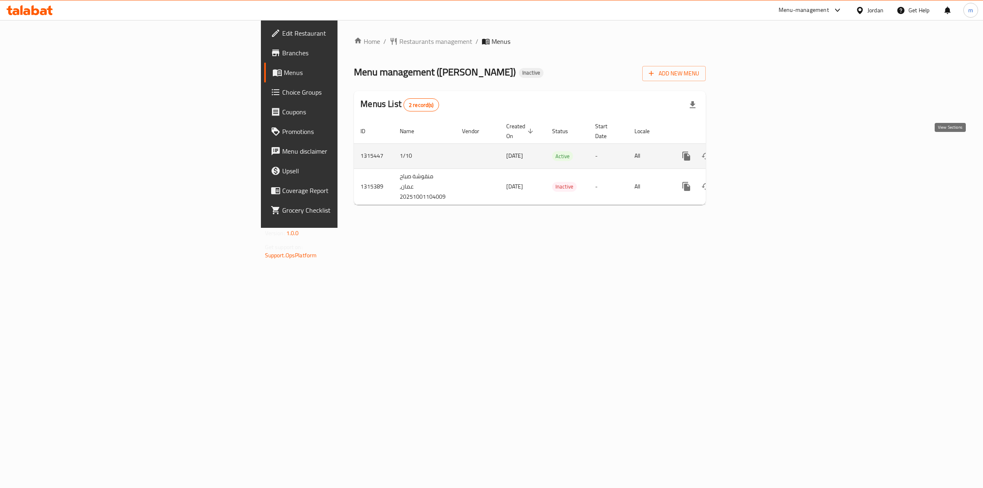
click at [750, 151] on icon "enhanced table" at bounding box center [745, 156] width 10 height 10
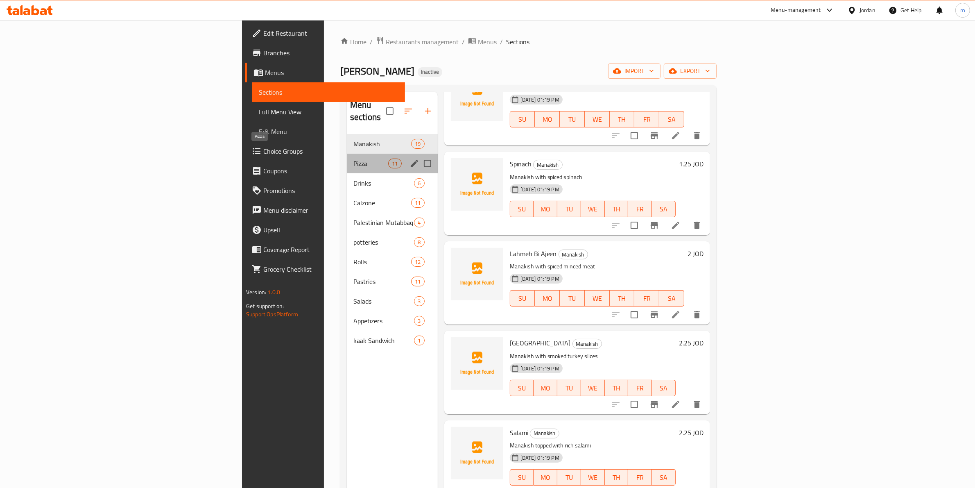
click at [353, 158] on span "Pizza" at bounding box center [370, 163] width 35 height 10
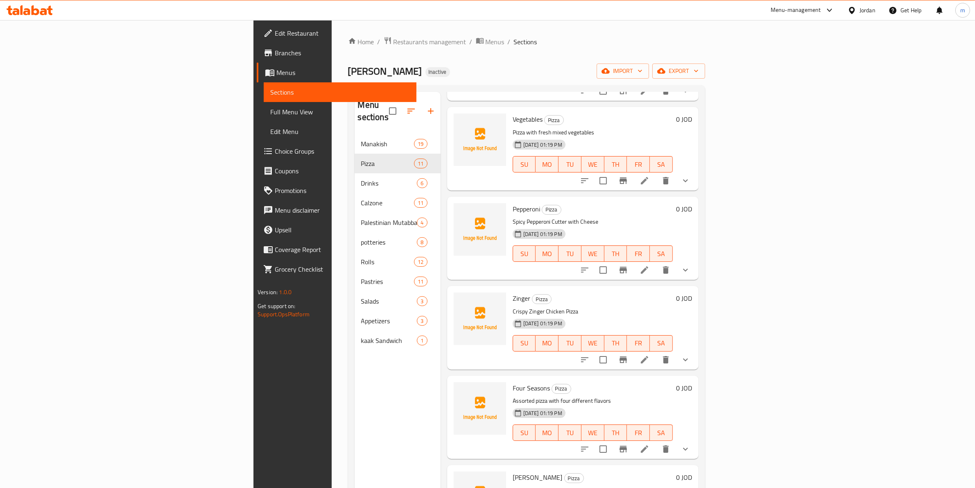
scroll to position [106, 0]
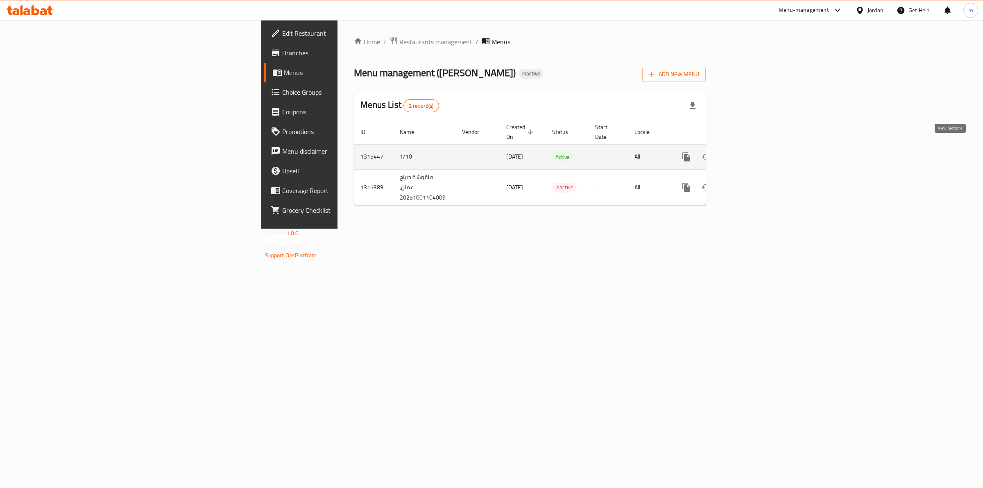
click at [750, 152] on icon "enhanced table" at bounding box center [745, 157] width 10 height 10
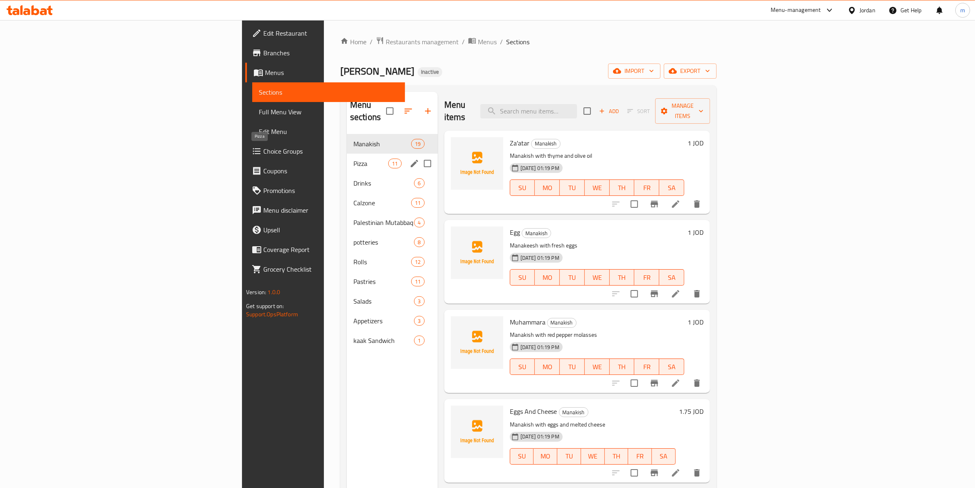
click at [353, 158] on span "Pizza" at bounding box center [370, 163] width 35 height 10
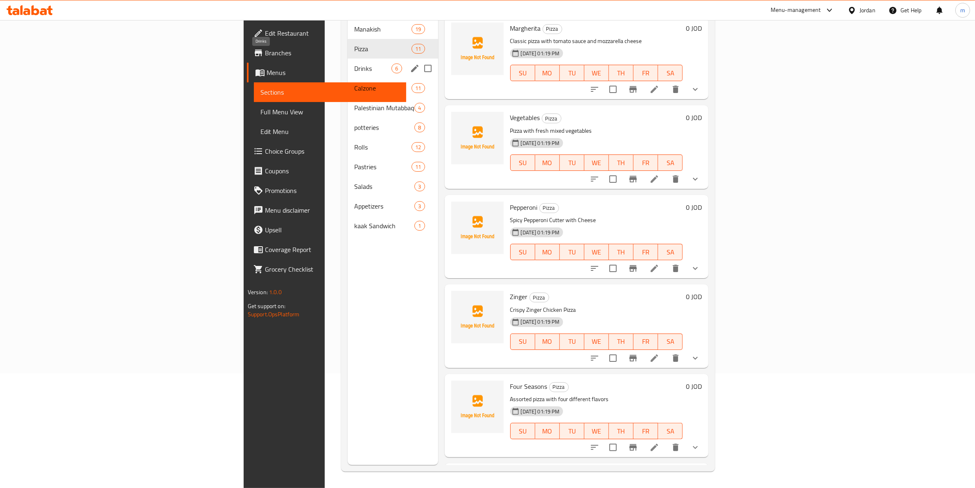
click at [354, 63] on span "Drinks" at bounding box center [372, 68] width 37 height 10
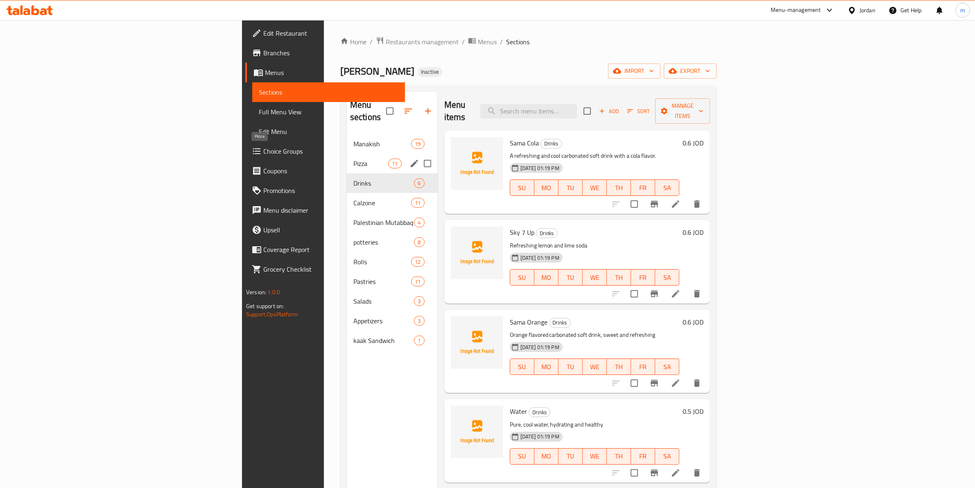
click at [353, 158] on span "Pizza" at bounding box center [370, 163] width 35 height 10
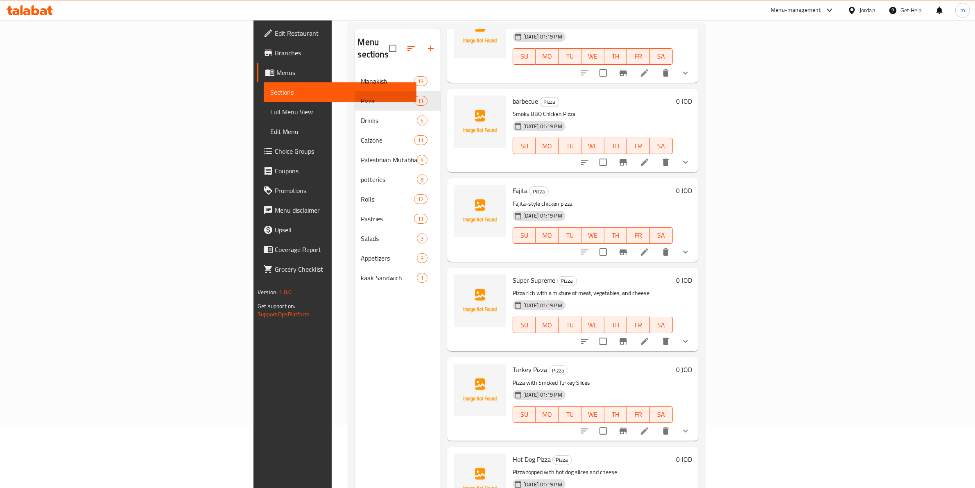
scroll to position [115, 0]
